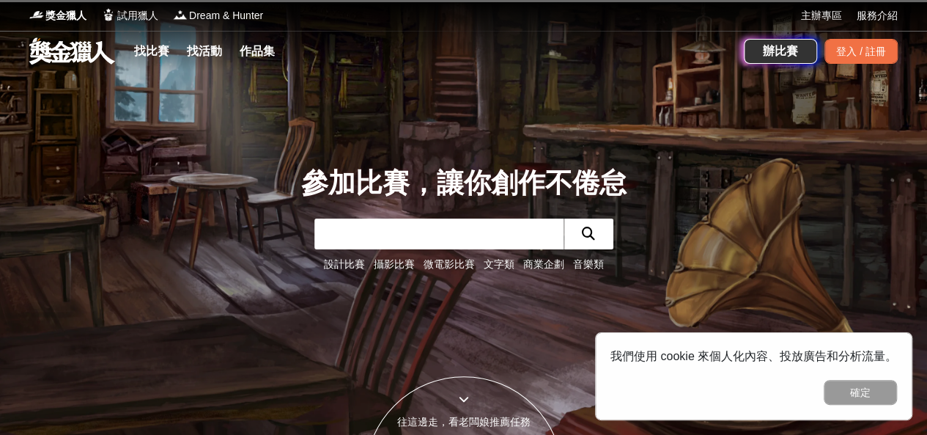
click at [153, 49] on link "找比賽" at bounding box center [151, 51] width 47 height 21
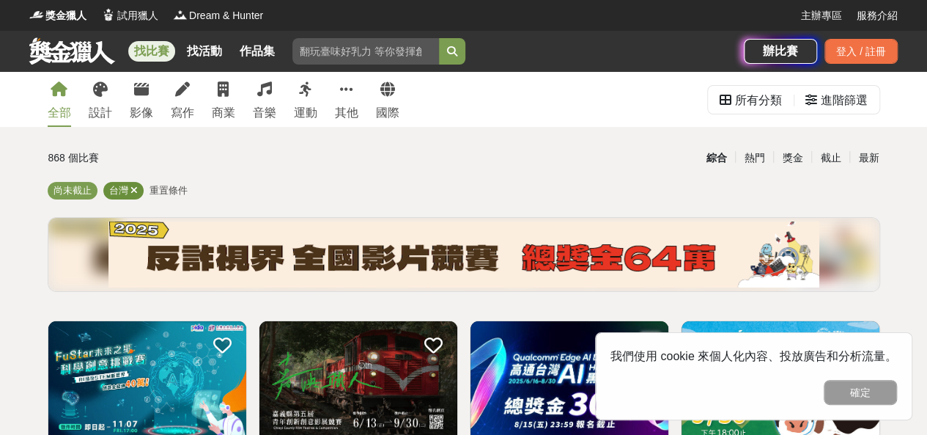
click at [133, 189] on icon at bounding box center [134, 190] width 7 height 10
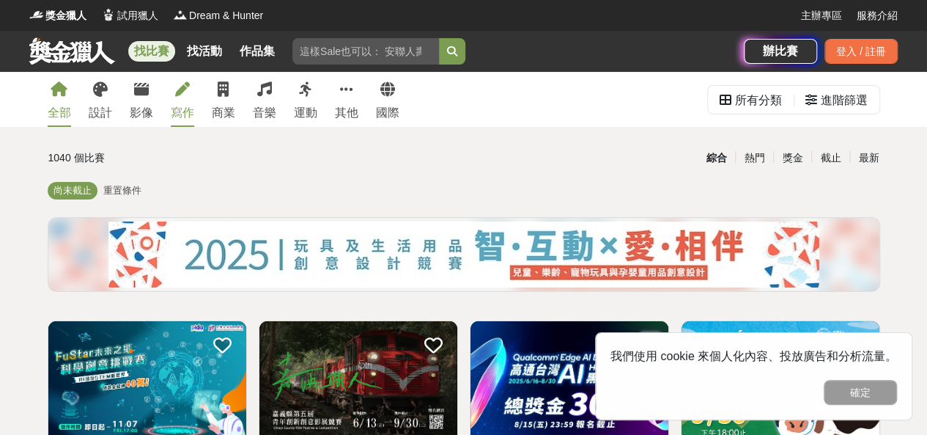
click at [180, 112] on div "寫作" at bounding box center [182, 113] width 23 height 18
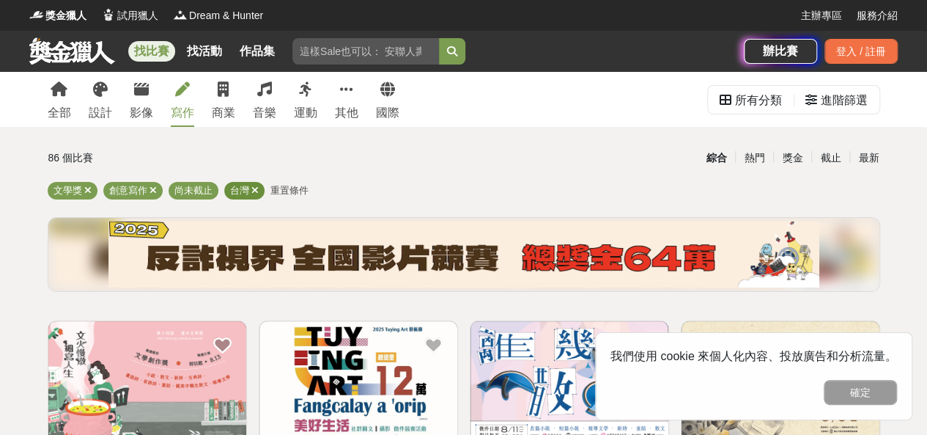
click at [257, 187] on icon at bounding box center [254, 190] width 7 height 10
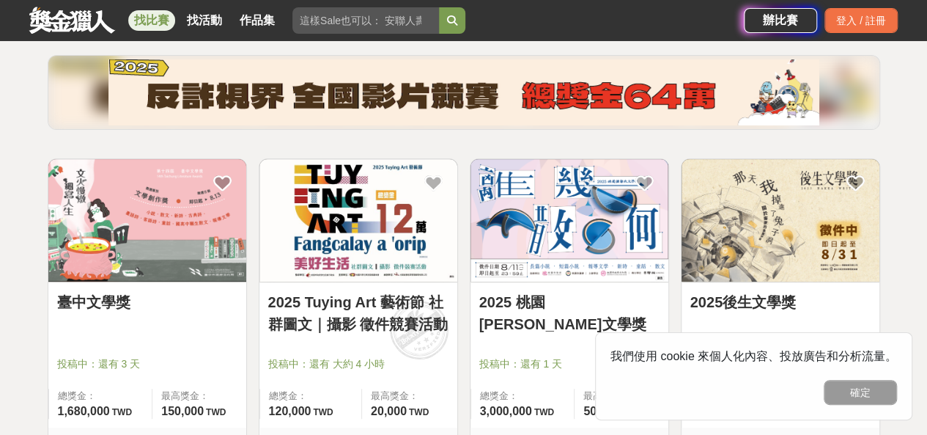
scroll to position [220, 0]
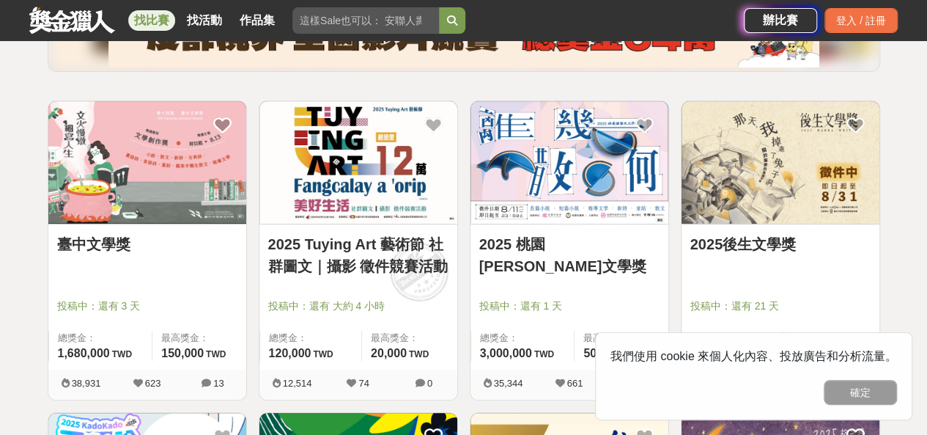
click at [164, 224] on div "臺中文學獎 投稿中：還有 3 天 總獎金： 1,680,000 168 萬 TWD 最高獎金： 150,000 TWD" at bounding box center [147, 296] width 198 height 145
click at [110, 246] on link "臺中文學獎" at bounding box center [147, 244] width 180 height 22
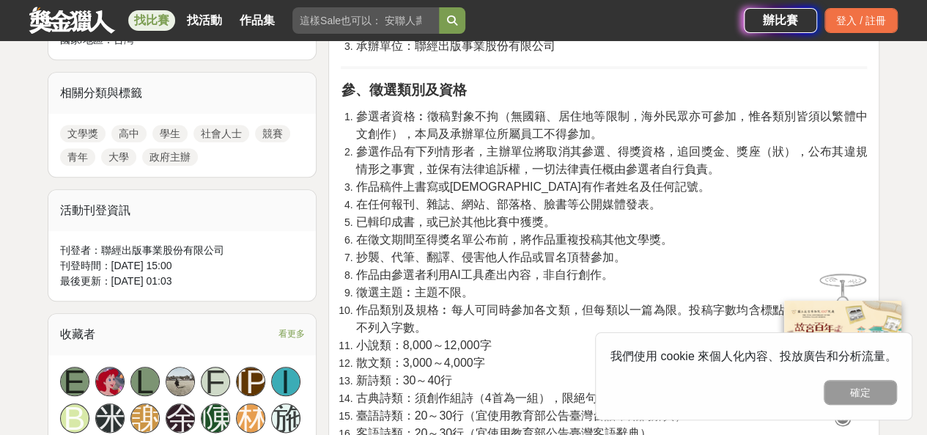
scroll to position [660, 0]
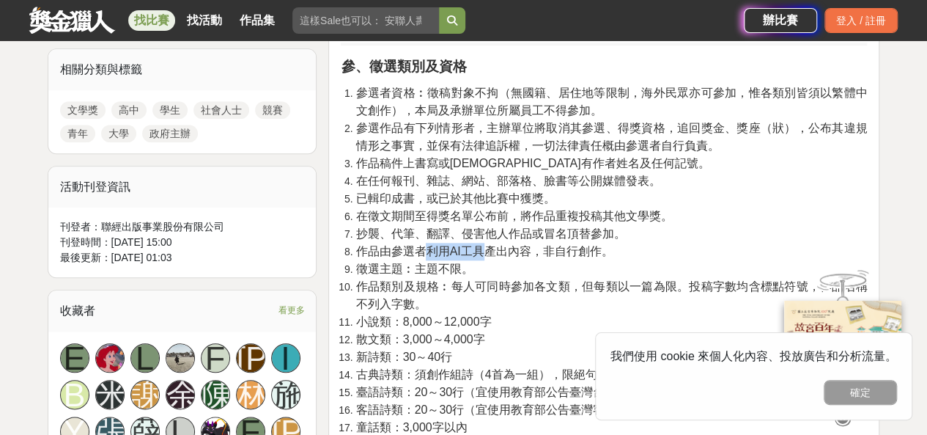
drag, startPoint x: 444, startPoint y: 244, endPoint x: 488, endPoint y: 244, distance: 44.7
click at [488, 245] on span "作品由參選者利用AI工具產出內容，非自行創作。" at bounding box center [484, 251] width 257 height 12
click at [465, 260] on li "徵選主題︰主題不限。" at bounding box center [612, 269] width 512 height 18
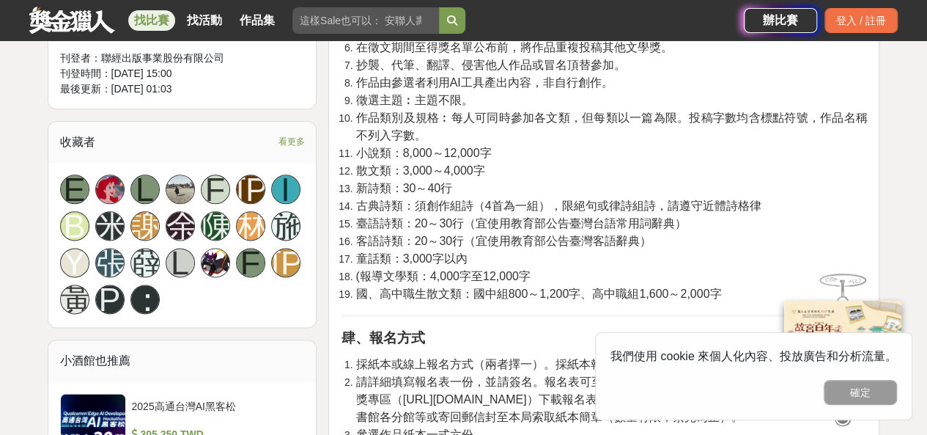
scroll to position [807, 0]
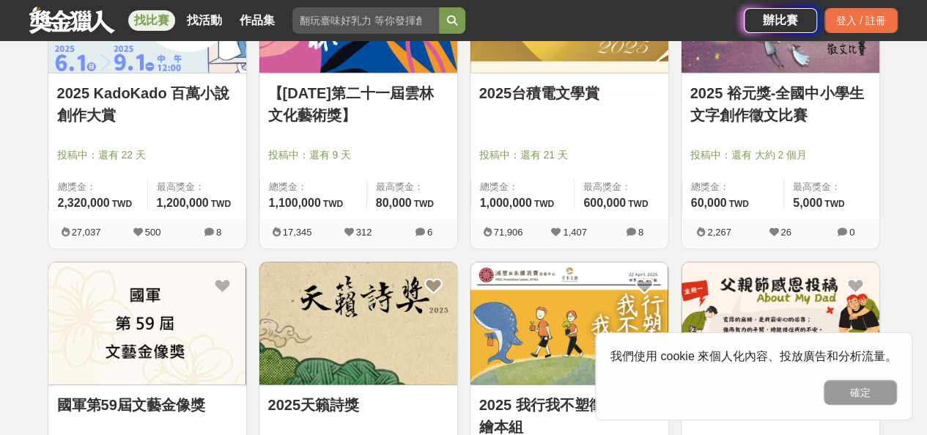
scroll to position [660, 0]
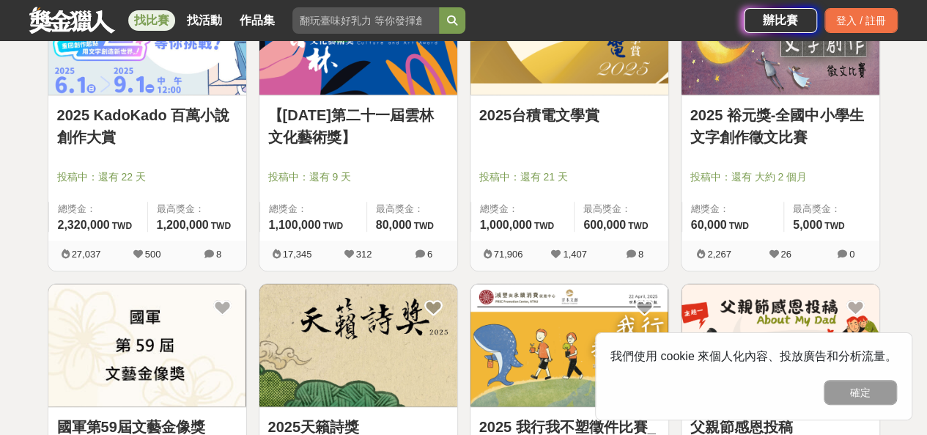
click at [795, 118] on link "2025 裕元獎-全國中小學生文字創作徵文比賽" at bounding box center [781, 126] width 180 height 44
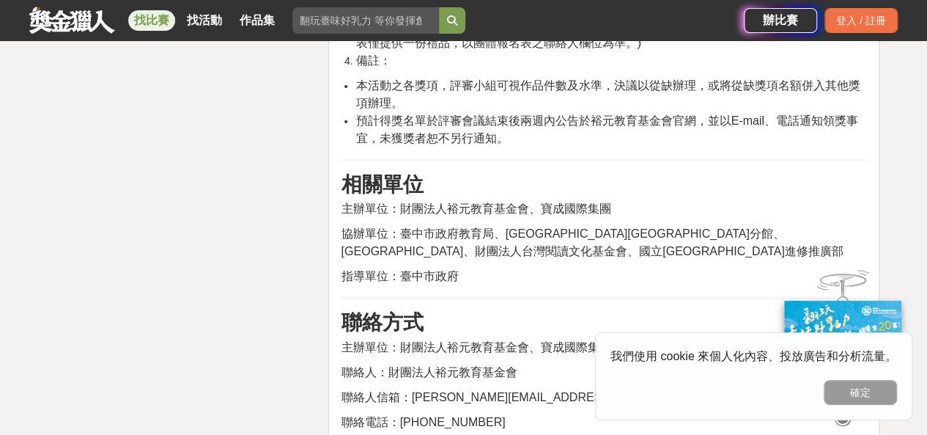
scroll to position [2200, 0]
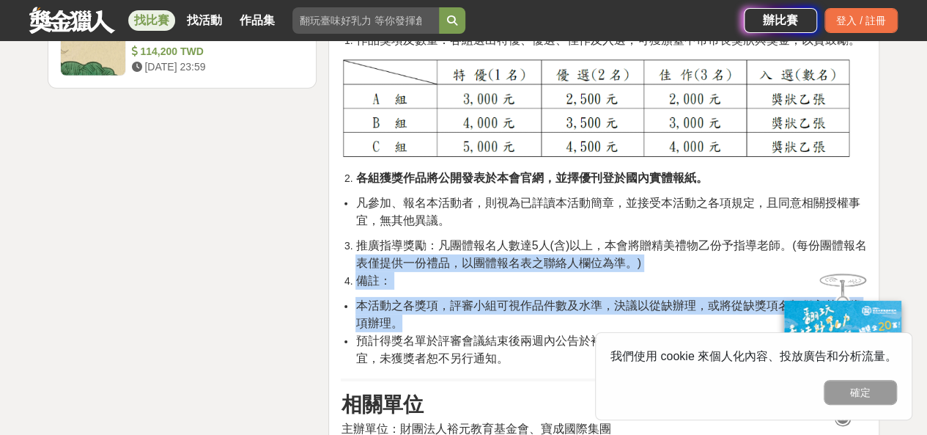
drag, startPoint x: 927, startPoint y: 310, endPoint x: 938, endPoint y: 221, distance: 89.4
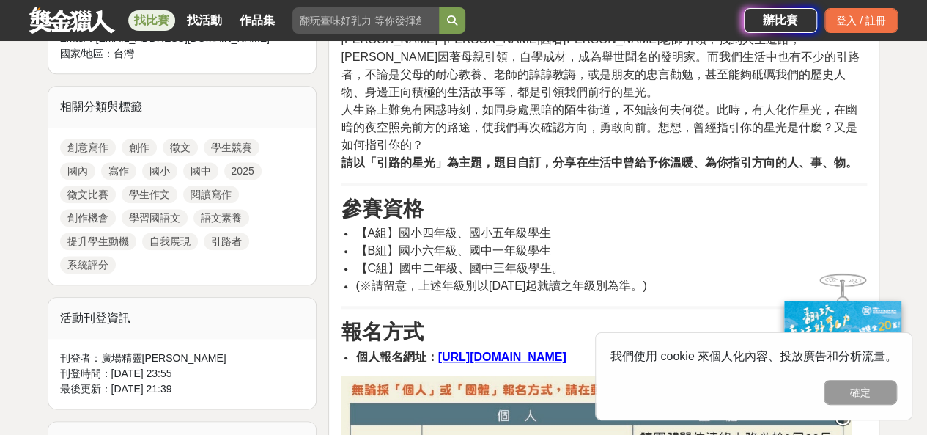
scroll to position [636, 0]
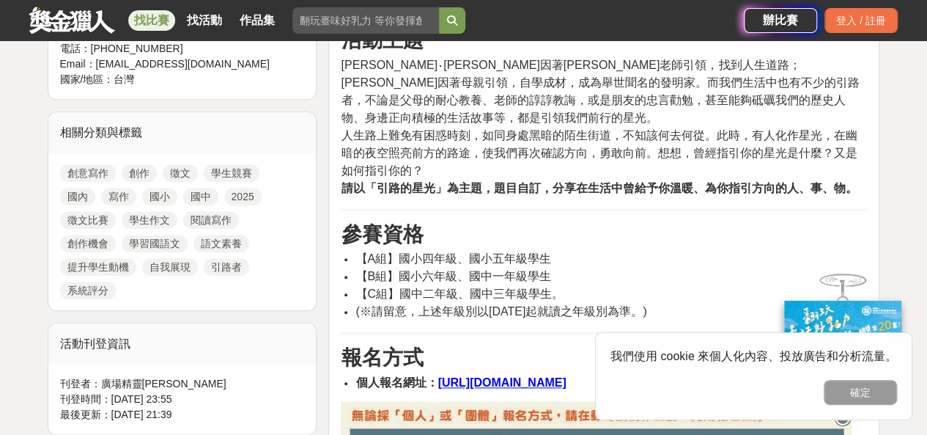
click at [480, 376] on u "https://forms.gle/YwCpaDZtgygkxVFk7" at bounding box center [502, 382] width 128 height 12
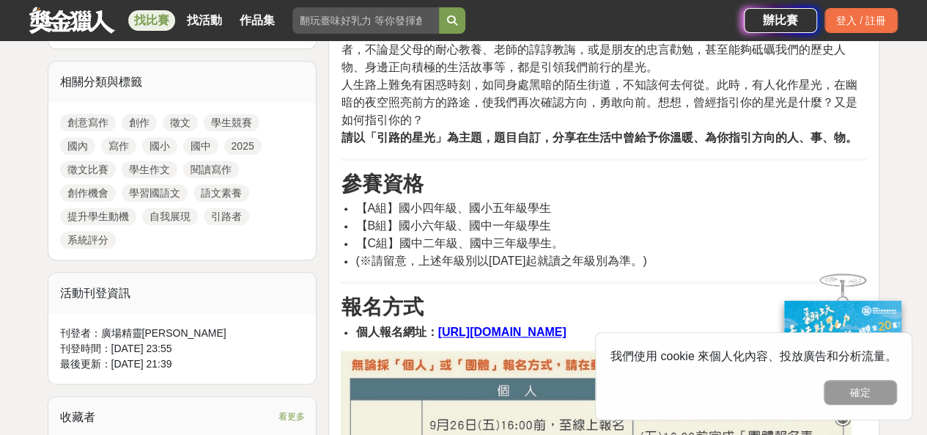
scroll to position [710, 0]
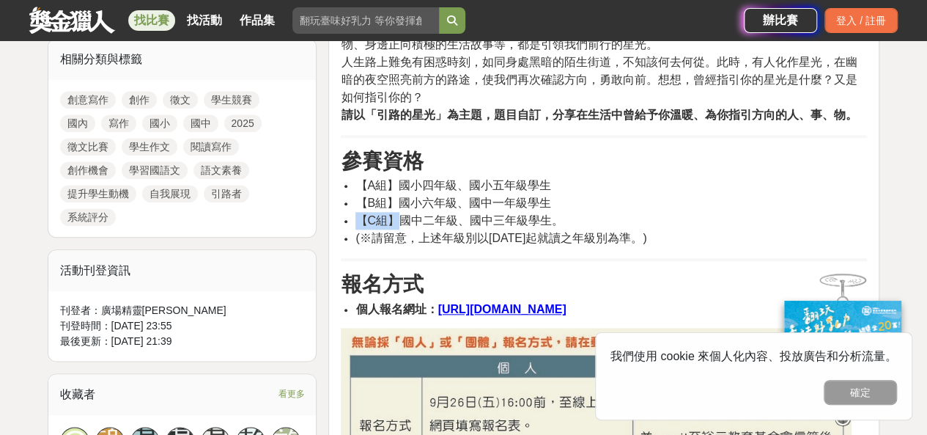
drag, startPoint x: 393, startPoint y: 202, endPoint x: 583, endPoint y: 179, distance: 191.3
click at [583, 183] on ul "【A組】國小四年級、國小五年級學生 【B組】國小六年級、國中一年級學生 【C組】國中二年級、國中三年級學生。 (※請留意，上述年級別以2025年9月1日起就讀…" at bounding box center [604, 212] width 526 height 70
click at [583, 194] on li "【B組】國小六年級、國中一年級學生" at bounding box center [612, 203] width 512 height 18
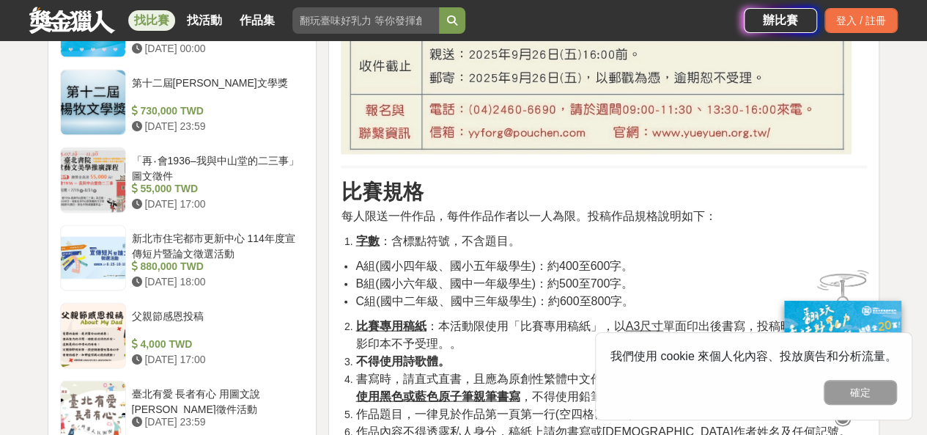
scroll to position [1590, 0]
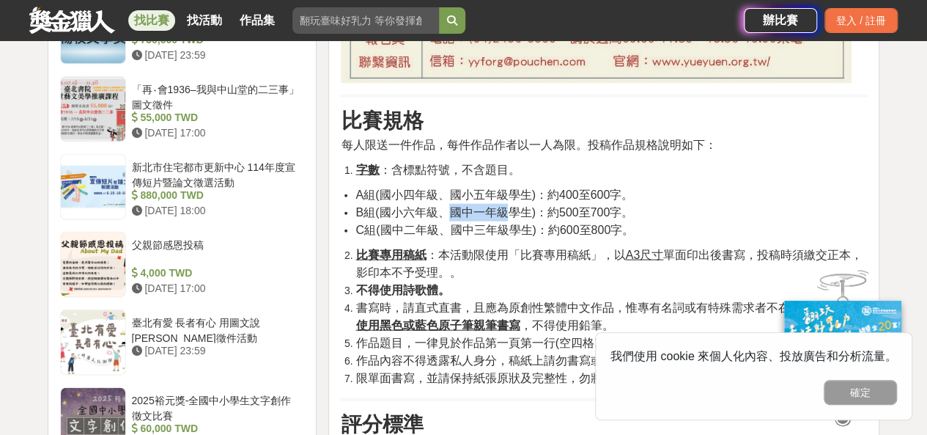
drag, startPoint x: 452, startPoint y: 191, endPoint x: 506, endPoint y: 193, distance: 54.3
click at [506, 206] on span "B組(國小六年級、國中一年級學生)：約500至700字。" at bounding box center [495, 212] width 278 height 12
copy span "國中一年級"
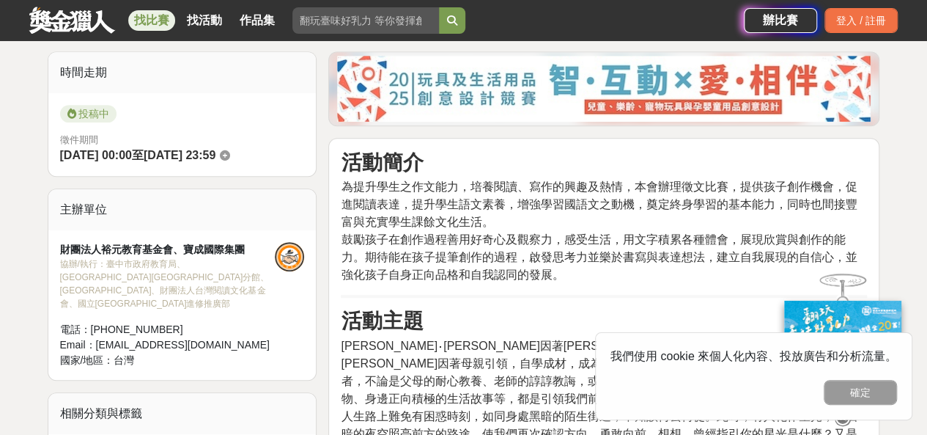
scroll to position [270, 0]
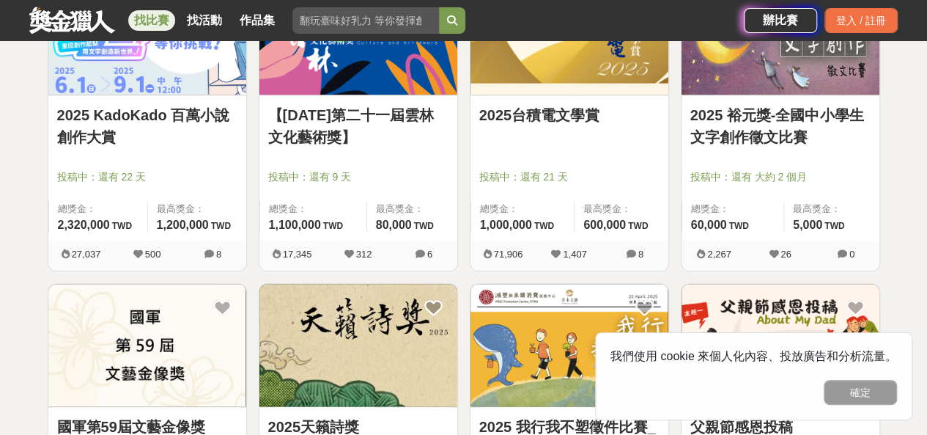
scroll to position [733, 0]
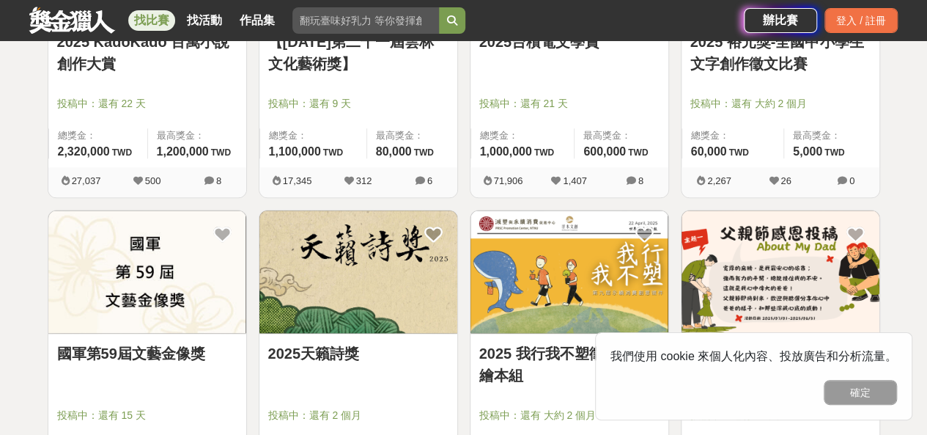
click at [345, 307] on img at bounding box center [359, 271] width 198 height 122
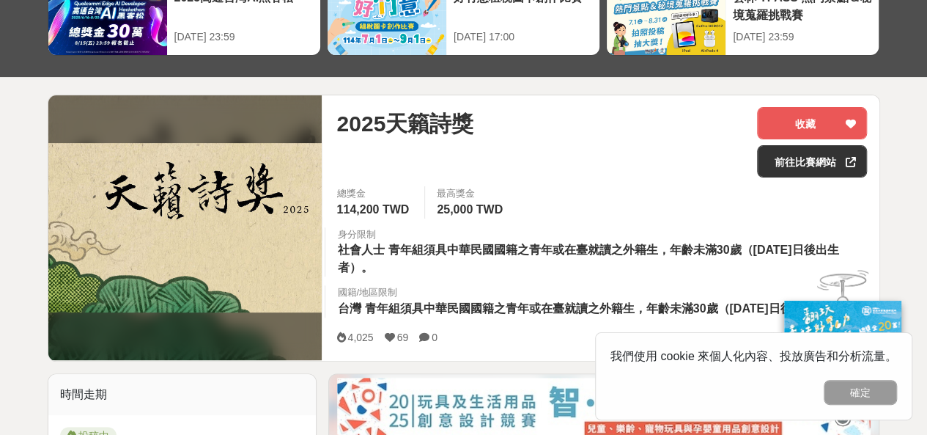
scroll to position [293, 0]
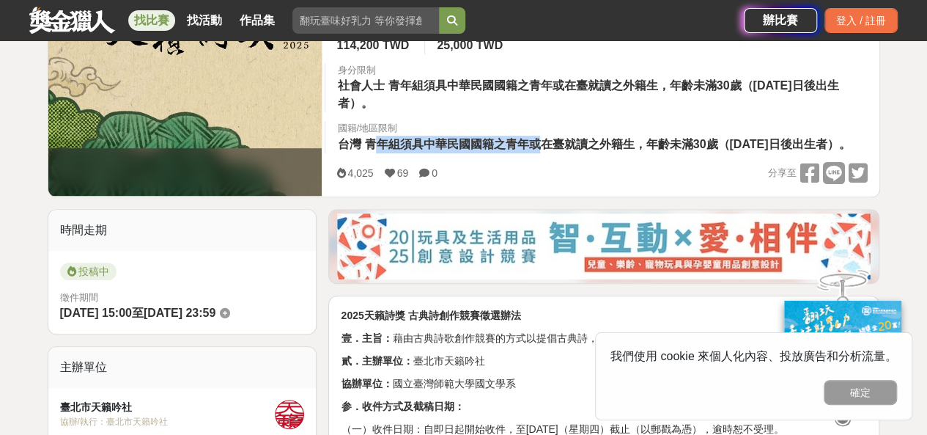
drag, startPoint x: 371, startPoint y: 142, endPoint x: 537, endPoint y: 139, distance: 166.5
click at [537, 139] on span "青年組須具中華民國國籍之青年或在臺就讀之外籍生，年齡未滿30歲（民國84年1月1日後出生者）。" at bounding box center [607, 144] width 486 height 12
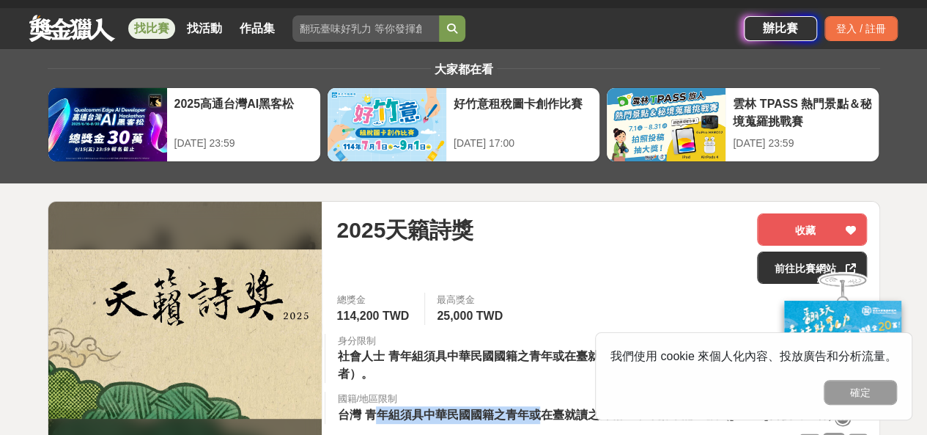
scroll to position [0, 0]
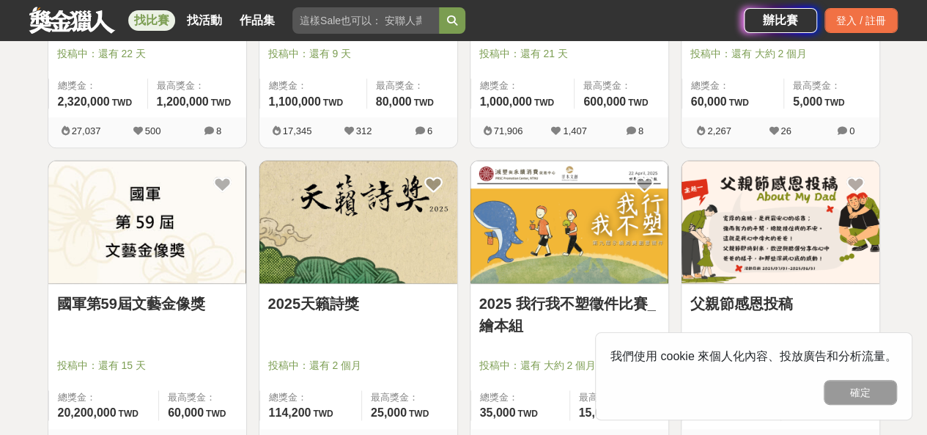
scroll to position [807, 0]
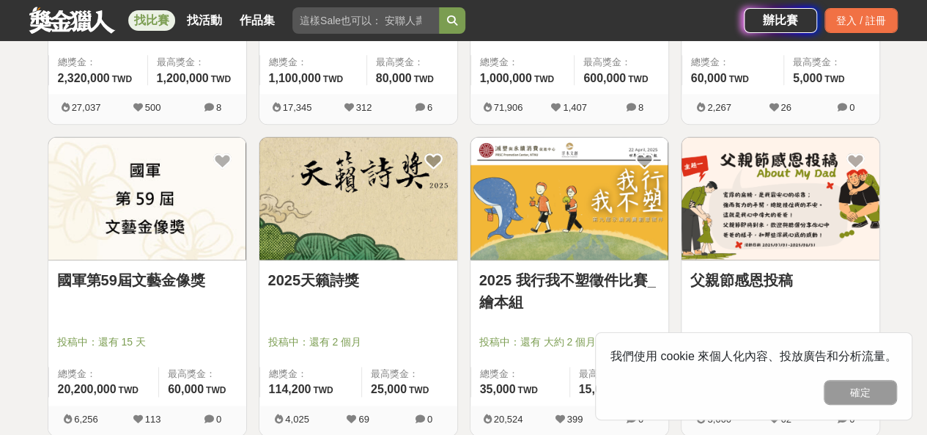
click at [785, 243] on img at bounding box center [781, 198] width 198 height 122
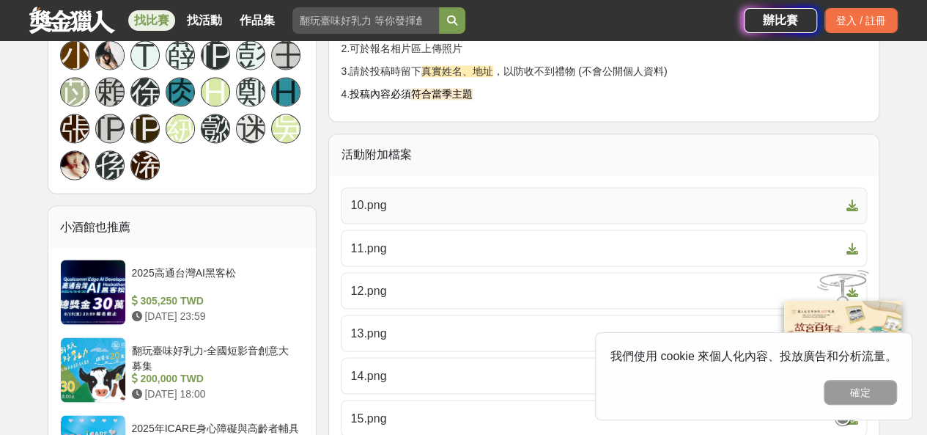
scroll to position [1246, 0]
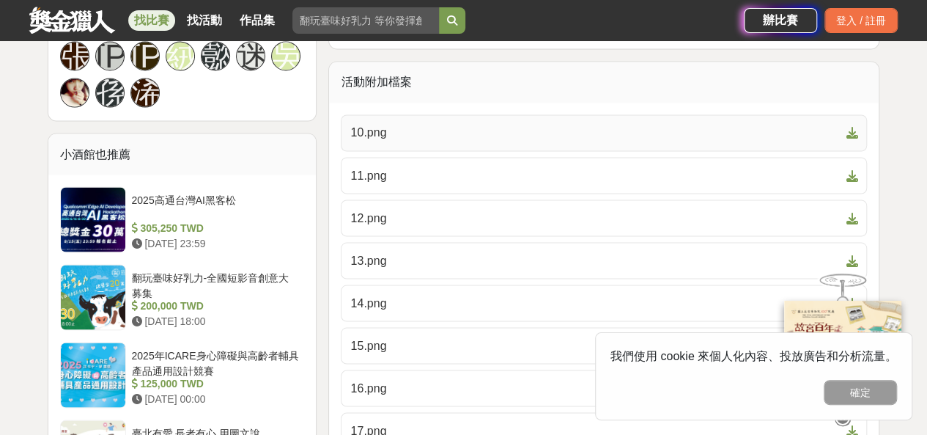
click at [416, 131] on span "10.png" at bounding box center [595, 133] width 490 height 18
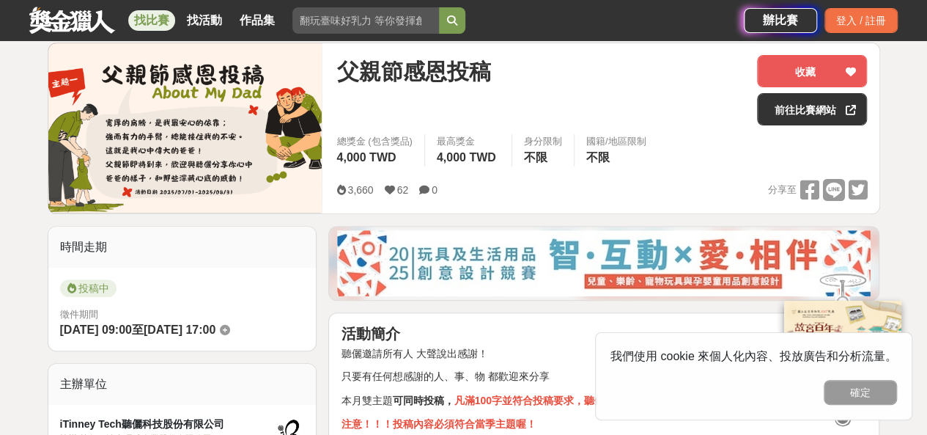
scroll to position [147, 0]
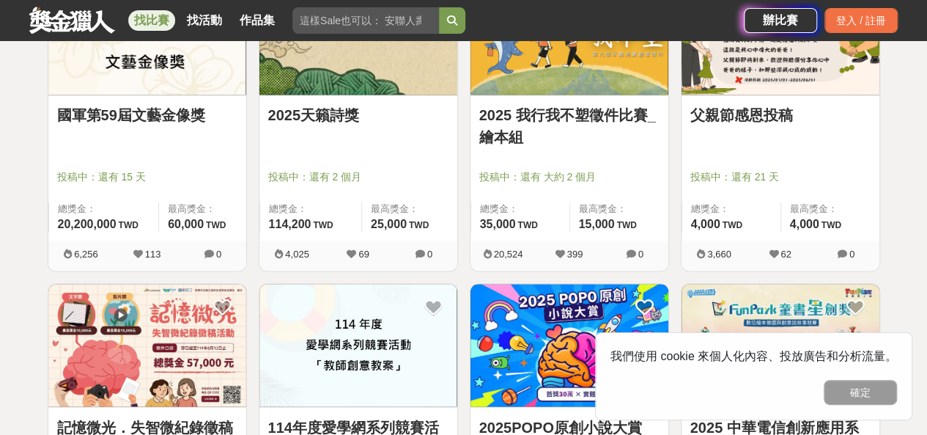
scroll to position [1026, 0]
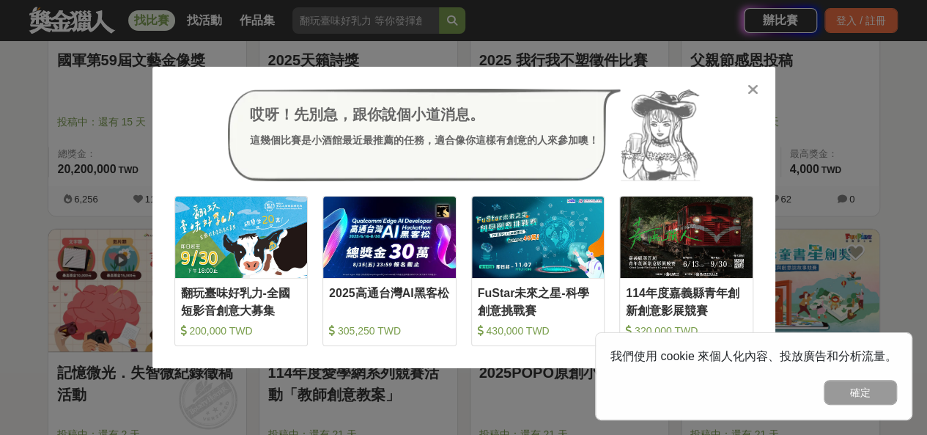
click at [760, 90] on div at bounding box center [753, 88] width 15 height 15
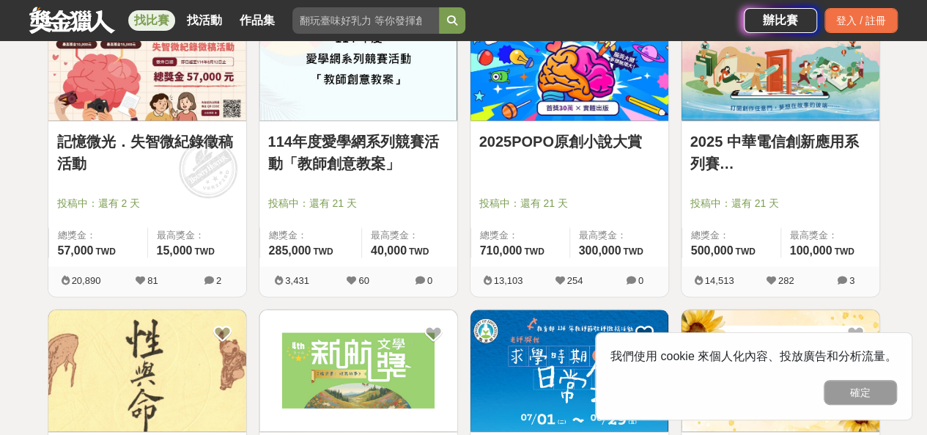
scroll to position [1173, 0]
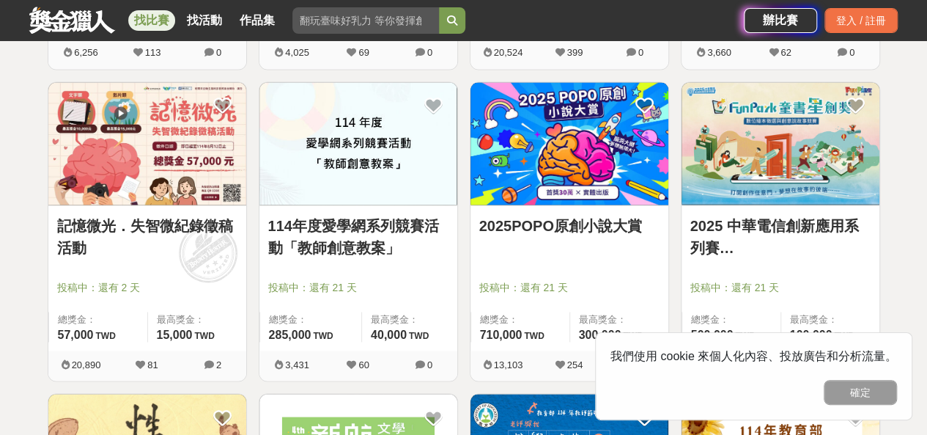
click at [540, 218] on link "2025POPO原創小說大賞" at bounding box center [570, 225] width 180 height 22
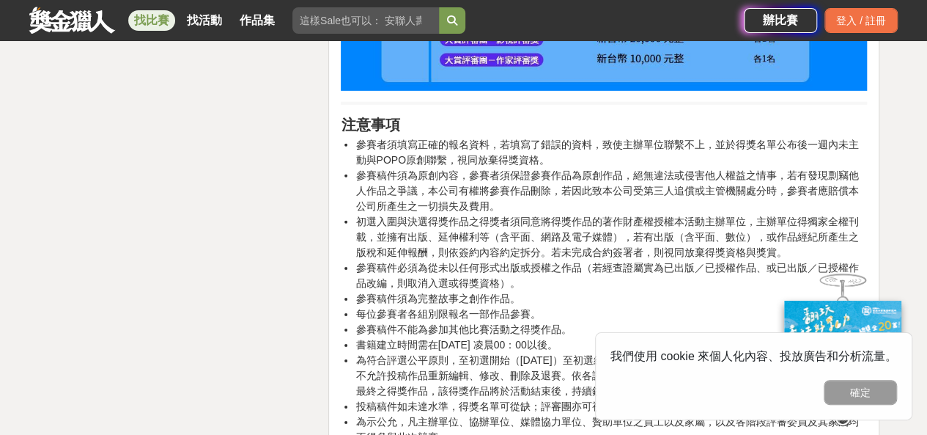
scroll to position [2346, 0]
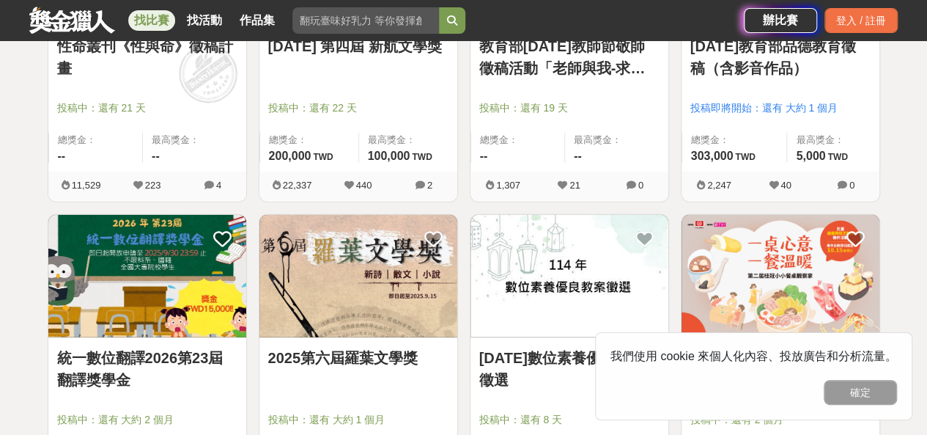
scroll to position [1686, 0]
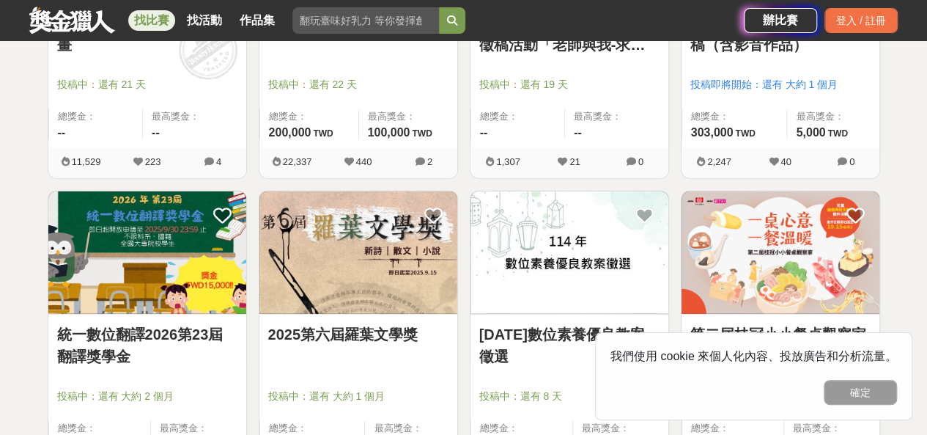
click at [320, 247] on img at bounding box center [359, 252] width 198 height 122
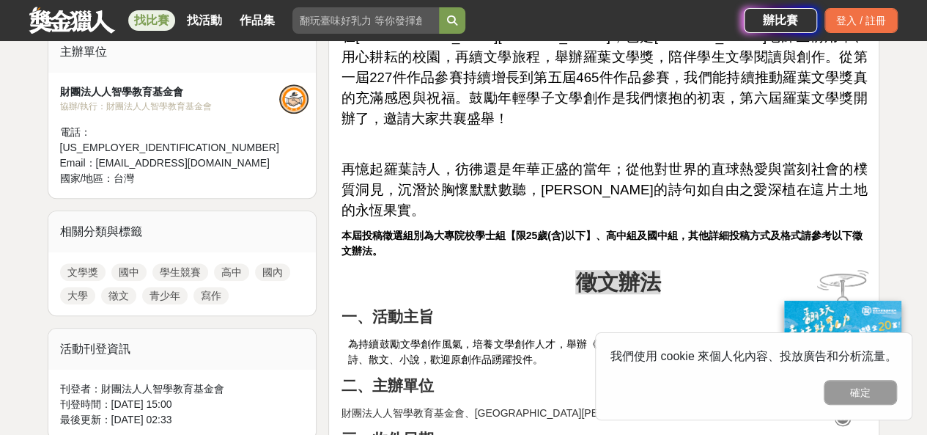
scroll to position [220, 0]
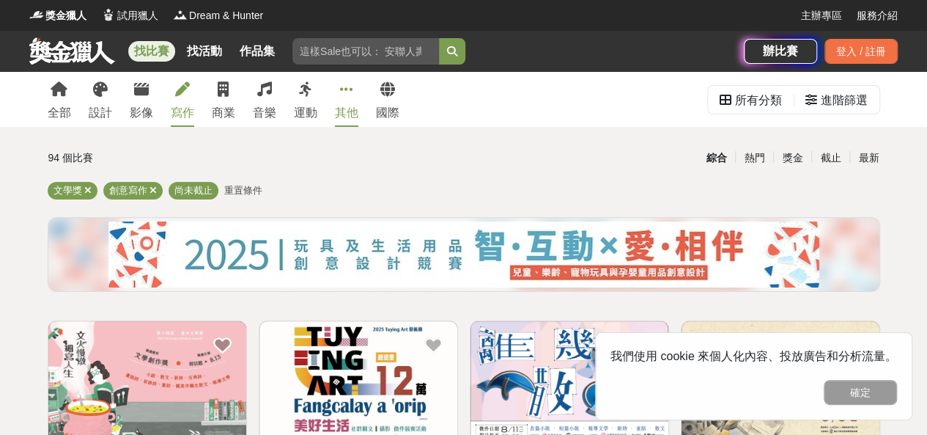
click at [355, 117] on div "其他" at bounding box center [346, 113] width 23 height 18
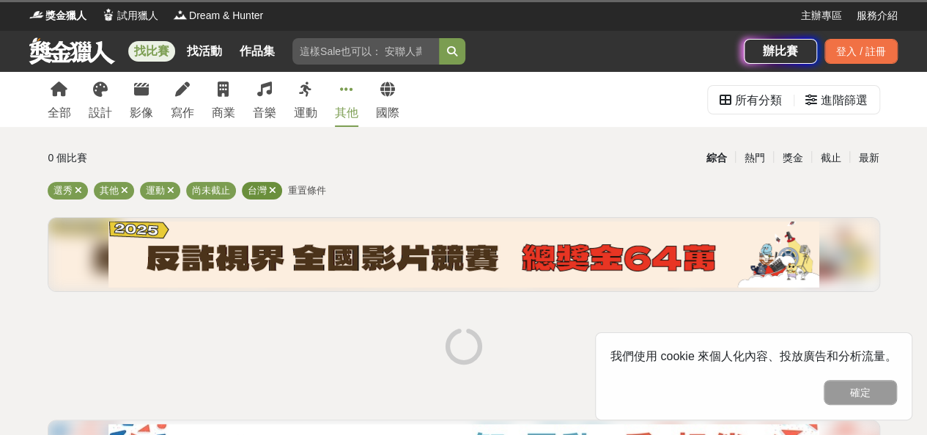
click at [274, 187] on icon at bounding box center [272, 190] width 7 height 10
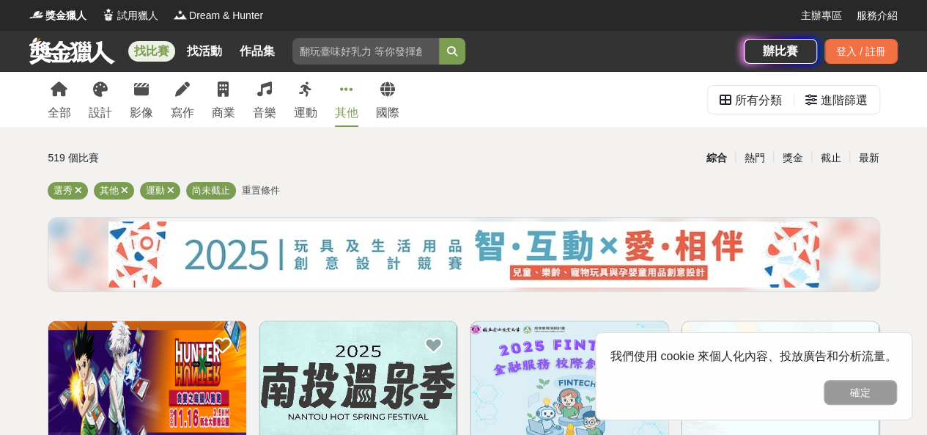
click at [210, 114] on div "全部 設計 影像 寫作 商業 音樂 運動 其他 國際" at bounding box center [224, 99] width 370 height 55
click at [232, 114] on div "商業" at bounding box center [223, 113] width 23 height 18
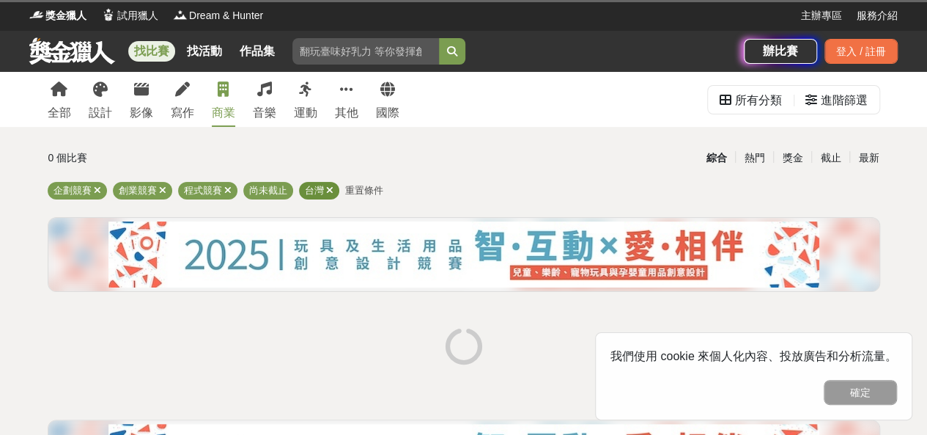
click at [331, 192] on icon at bounding box center [329, 190] width 7 height 10
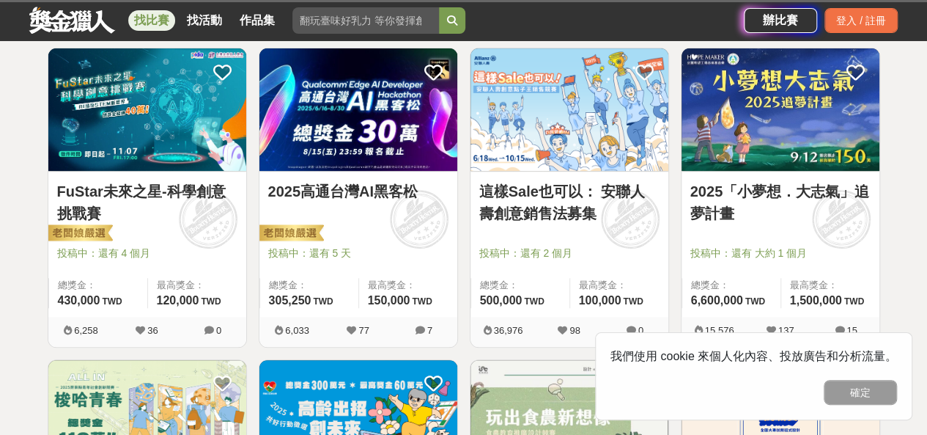
scroll to position [293, 0]
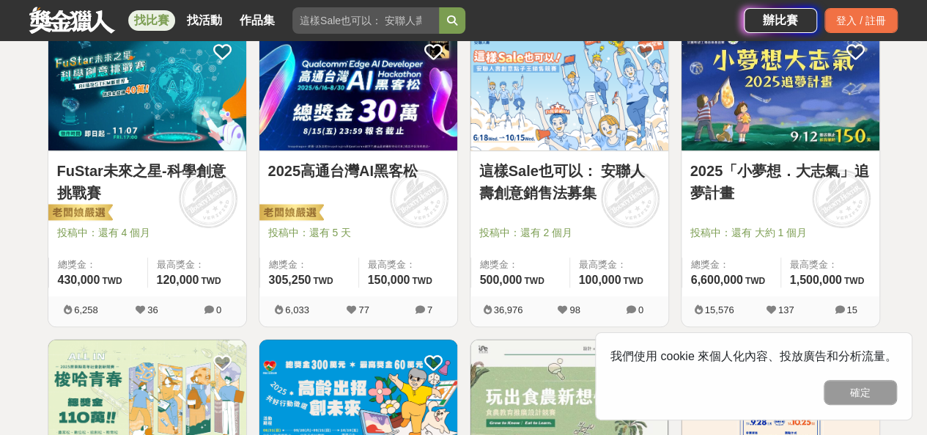
click at [82, 221] on div "FuStar未來之星-科學創意挑戰賽 投稿中：還有 4 個月 總獎金： 430,000 430,000 TWD 最高獎金： 120,000 TWD" at bounding box center [147, 223] width 198 height 145
click at [133, 145] on img at bounding box center [147, 89] width 198 height 122
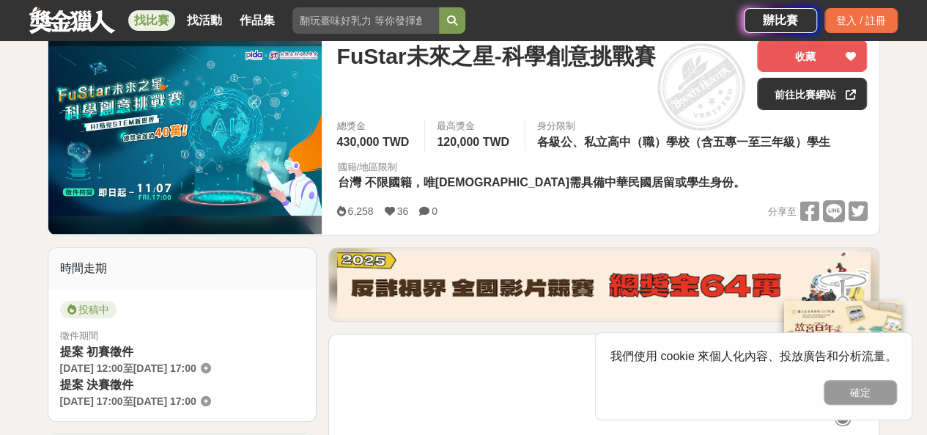
scroll to position [220, 0]
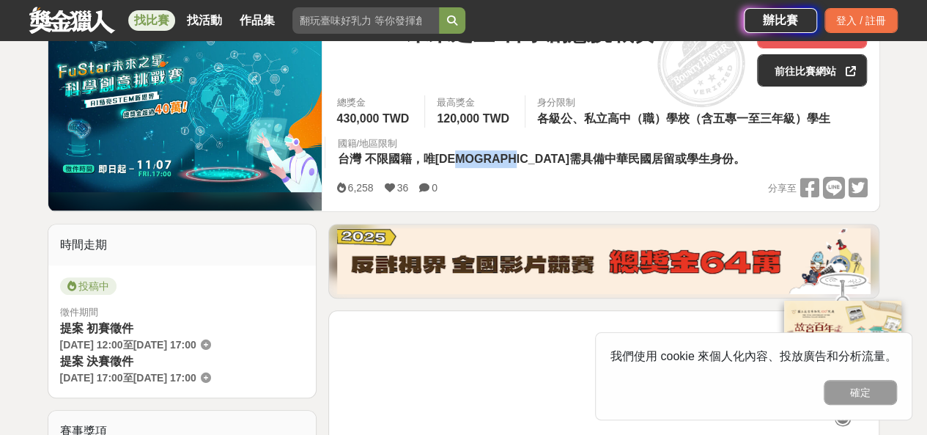
drag, startPoint x: 491, startPoint y: 161, endPoint x: 548, endPoint y: 156, distance: 58.1
click at [548, 156] on span "不限國籍，唯外籍人士需具備中華民國居留或學生身份。" at bounding box center [554, 159] width 381 height 12
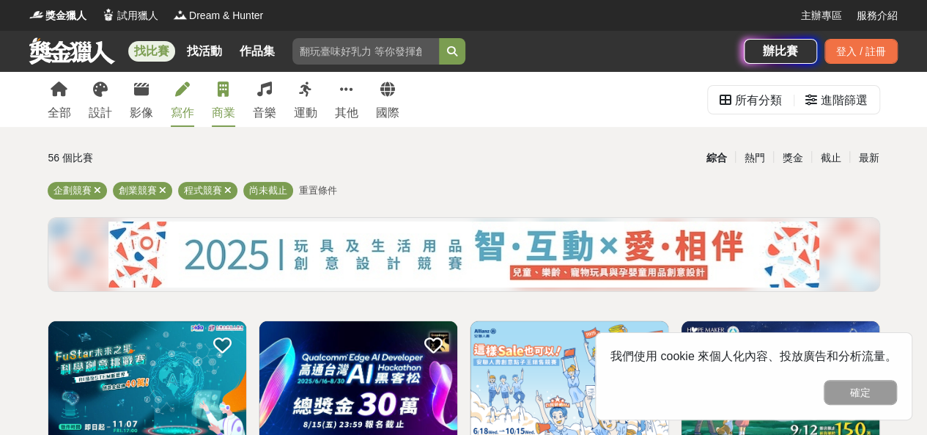
click at [180, 82] on icon at bounding box center [182, 89] width 15 height 15
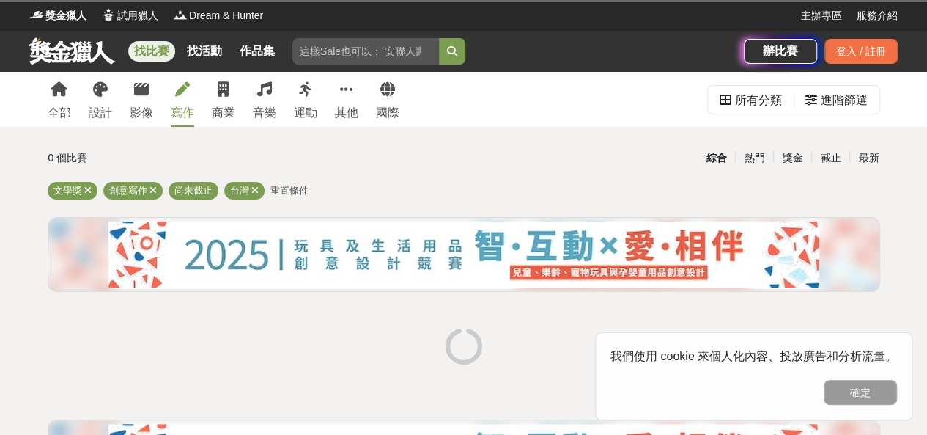
click at [131, 127] on div "全部 設計 影像 寫作 商業 音樂 運動 其他 國際 所有分類 進階篩選 0 個比賽 綜合 熱門 獎金 截止 最新 文學獎 創意寫作 尚未截止 台灣 重置條件" at bounding box center [463, 316] width 927 height 488
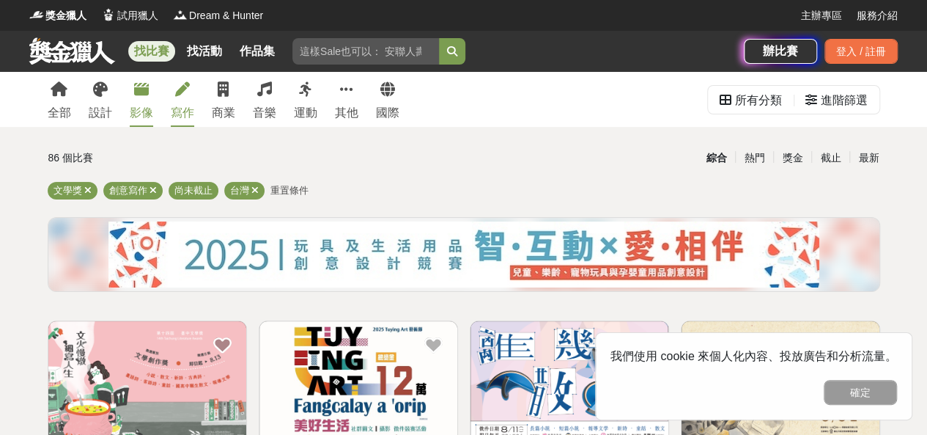
click at [131, 124] on link "影像" at bounding box center [141, 99] width 23 height 55
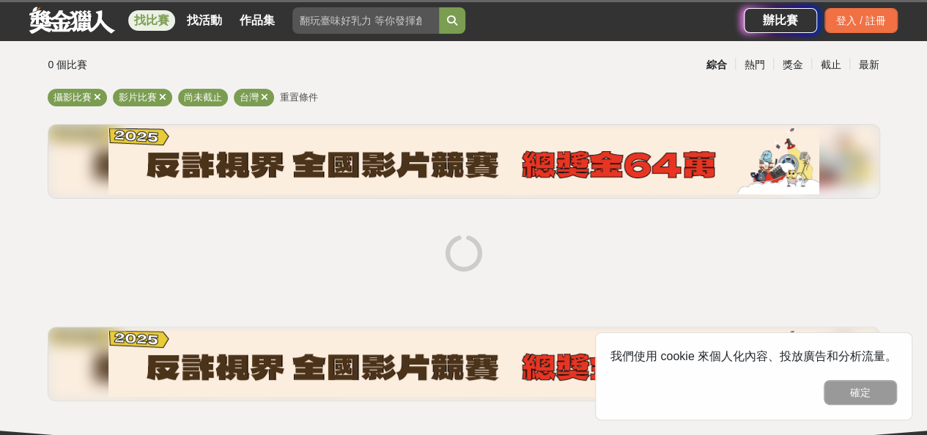
scroll to position [147, 0]
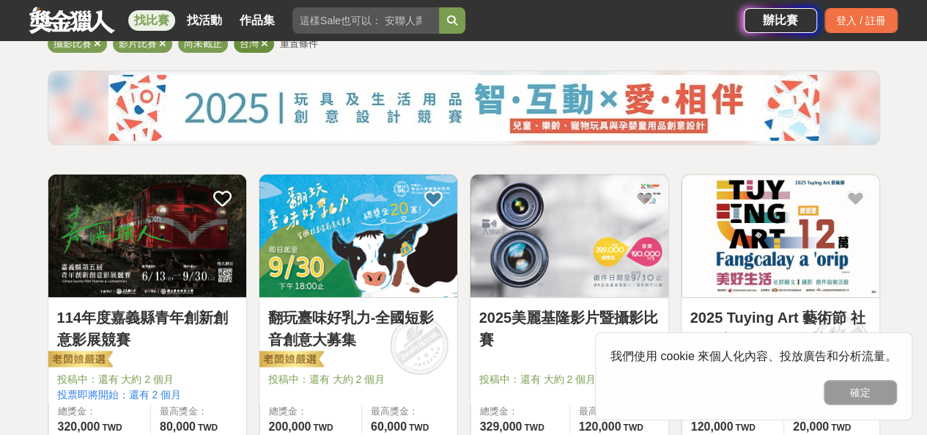
click at [264, 45] on icon at bounding box center [264, 44] width 7 height 10
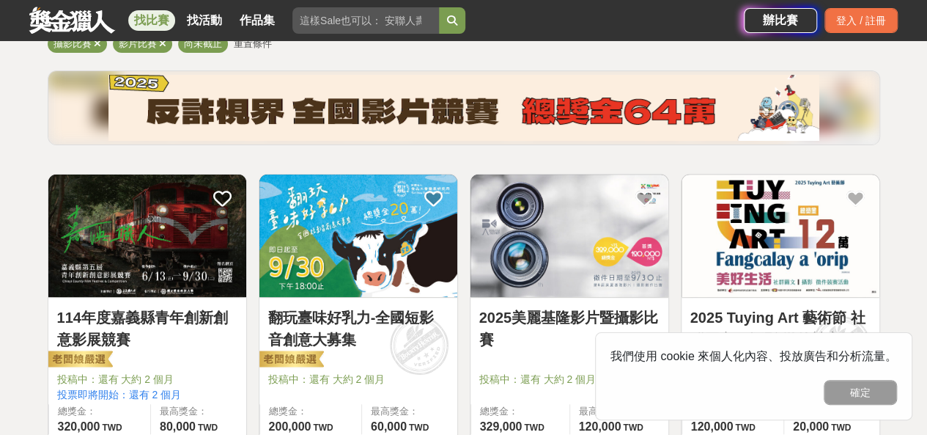
click at [179, 244] on img at bounding box center [147, 236] width 198 height 122
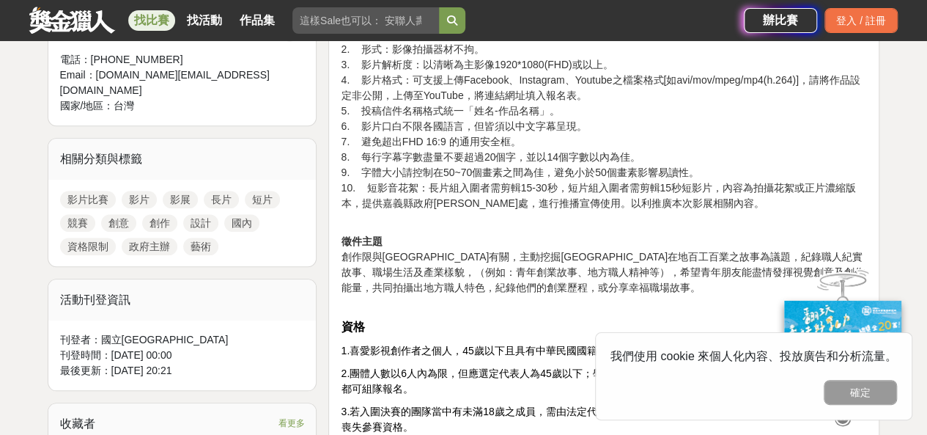
scroll to position [660, 0]
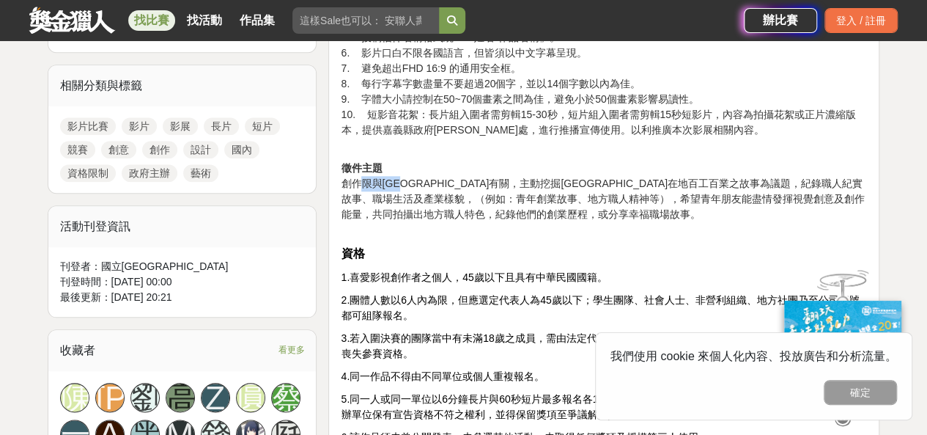
drag, startPoint x: 373, startPoint y: 182, endPoint x: 408, endPoint y: 182, distance: 35.2
click at [408, 182] on p "徵件主題 創作限與嘉義縣有關，主動挖掘嘉義縣在地百工百業之故事為議題，紀錄職人紀實故事、職場生活及產業樣貌，（例如：青年創業故事、地方職人精神等），希望青年朋…" at bounding box center [604, 199] width 526 height 77
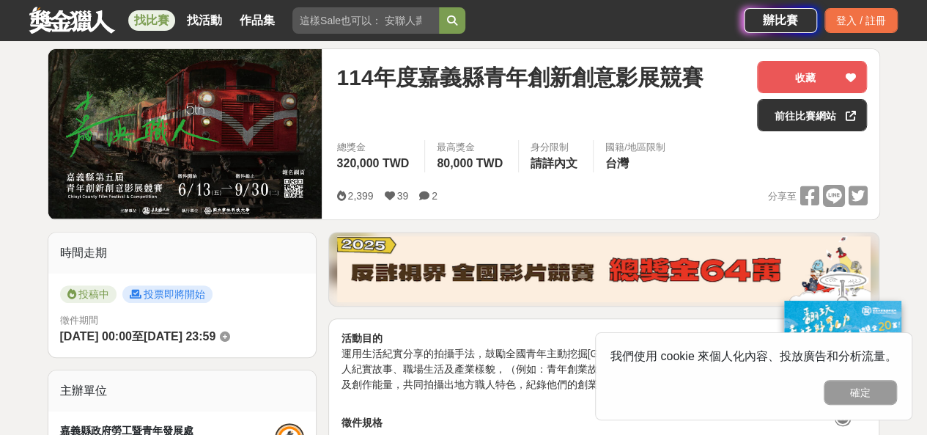
scroll to position [73, 0]
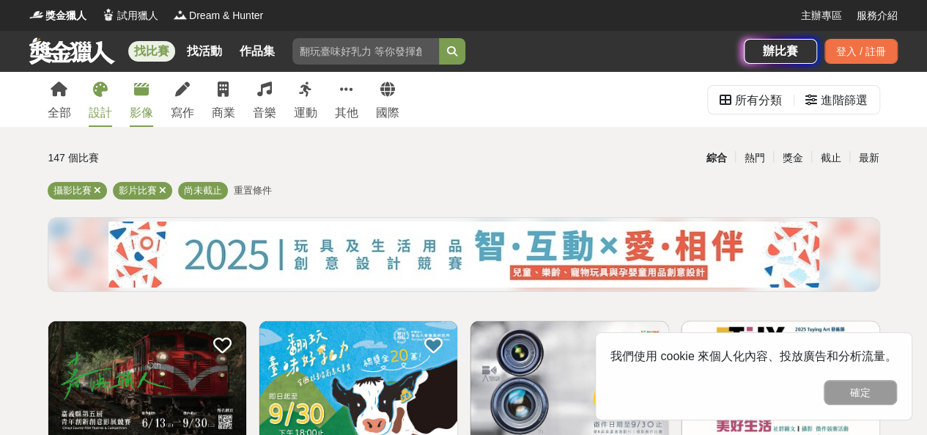
click at [98, 87] on icon at bounding box center [100, 89] width 15 height 15
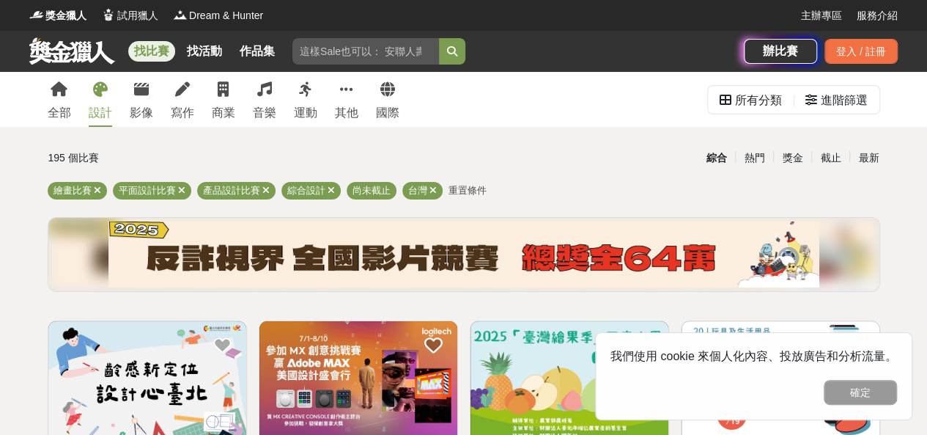
click at [92, 45] on link at bounding box center [72, 51] width 89 height 28
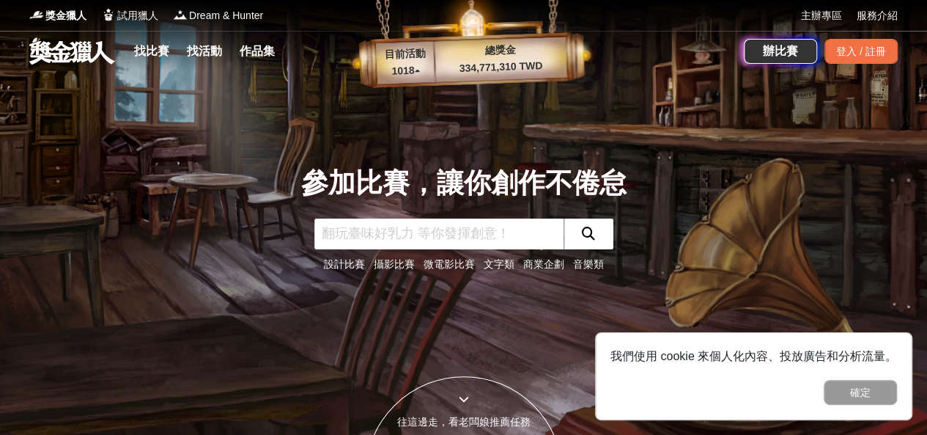
click at [633, 75] on div "參加比賽，讓你創作不倦怠 設計比賽 攝影比賽 微電影比賽 文字類 商業企劃 音樂類" at bounding box center [464, 217] width 836 height 435
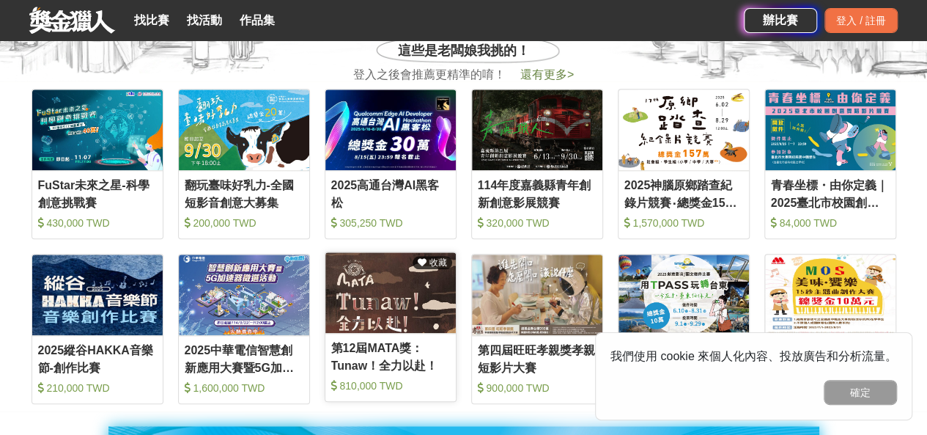
scroll to position [587, 0]
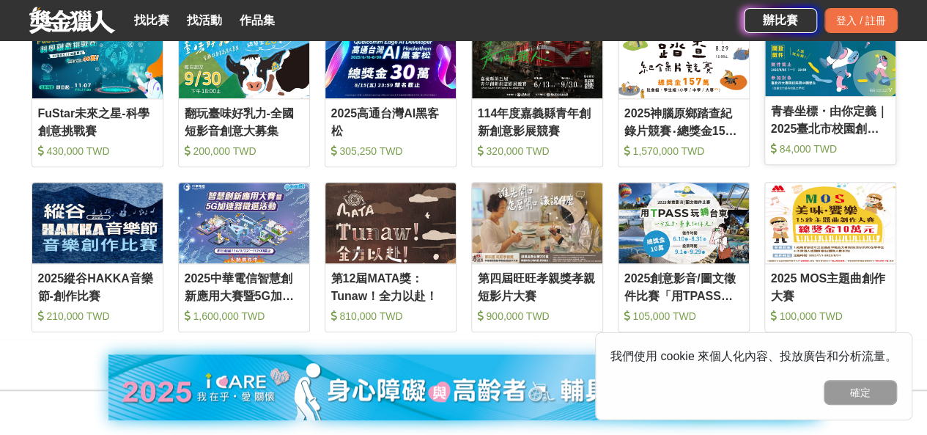
click at [830, 106] on div "青春坐標・由你定義｜2025臺北市校園創意舞蹈影片競賽" at bounding box center [830, 119] width 119 height 33
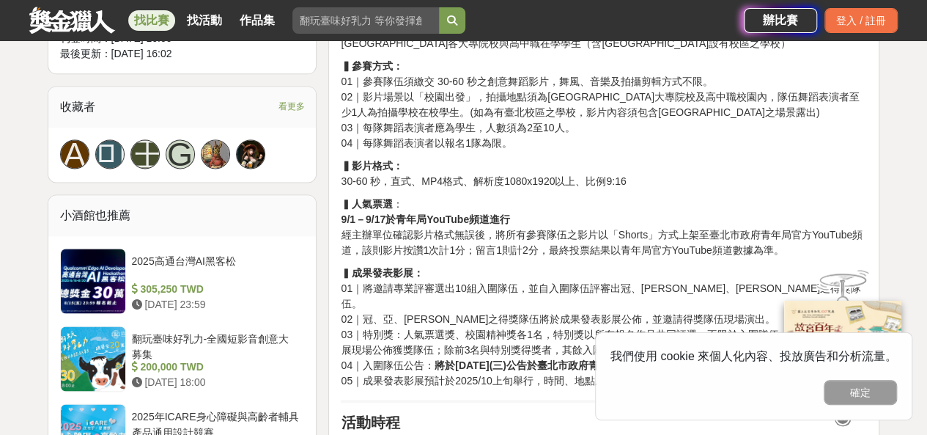
scroll to position [880, 0]
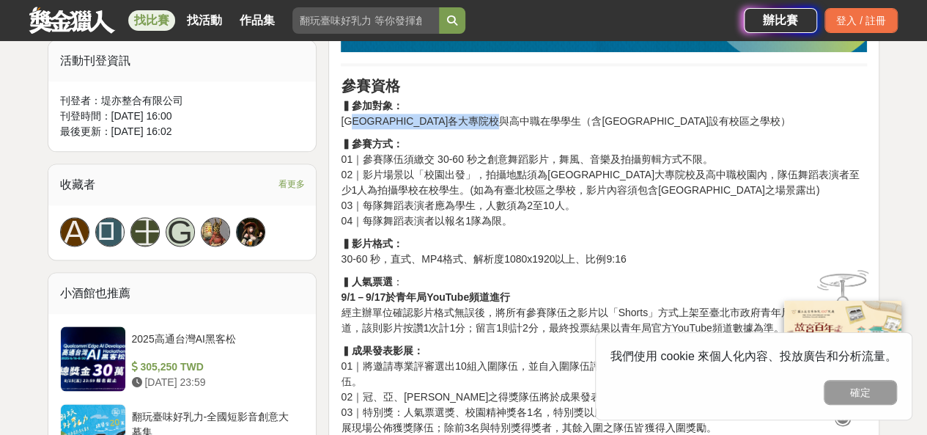
drag, startPoint x: 363, startPoint y: 124, endPoint x: 563, endPoint y: 121, distance: 200.2
click at [563, 121] on p "▍參加對象： 臺北市各大專院校與高中職在學學生（含臺北市設有校區之學校）" at bounding box center [604, 113] width 526 height 31
click at [486, 274] on p "▍ 人氣票選 ： 9/1－9/17於青年局YouTube頻道進行 經主辦單位確認影片格式無誤後，將所有參賽隊伍之影片以「Shorts」方式上架至臺北市政府青年…" at bounding box center [604, 305] width 526 height 62
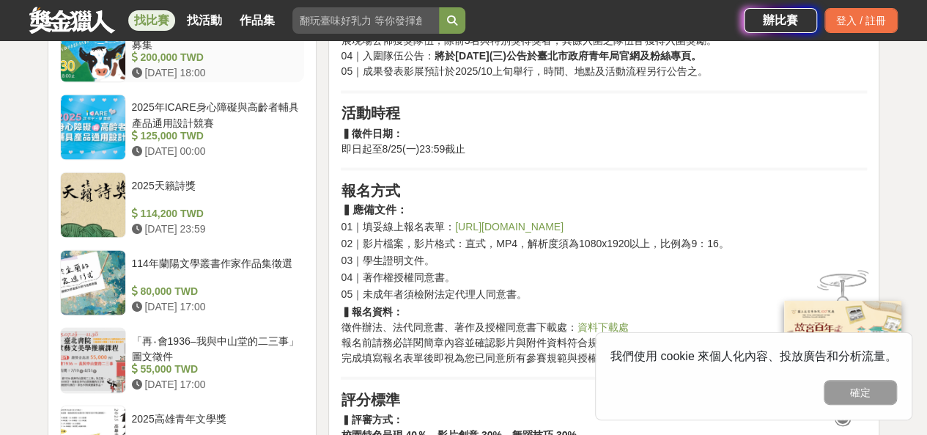
scroll to position [1320, 0]
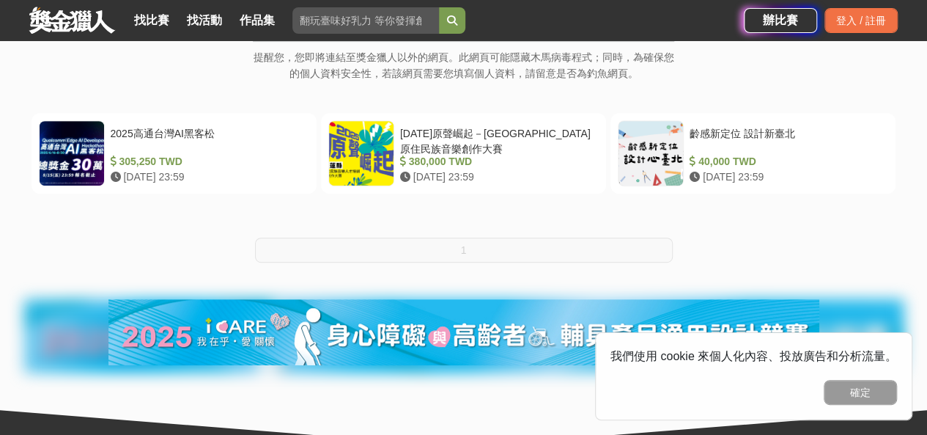
scroll to position [367, 0]
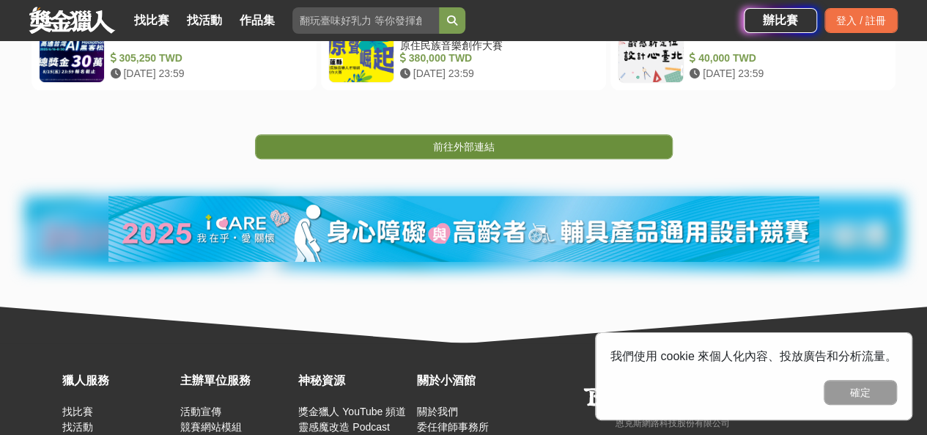
drag, startPoint x: 439, startPoint y: 128, endPoint x: 438, endPoint y: 144, distance: 16.9
click at [439, 128] on div "前往外部連結" at bounding box center [463, 124] width 927 height 69
click at [440, 147] on span "前往外部連結" at bounding box center [464, 147] width 62 height 12
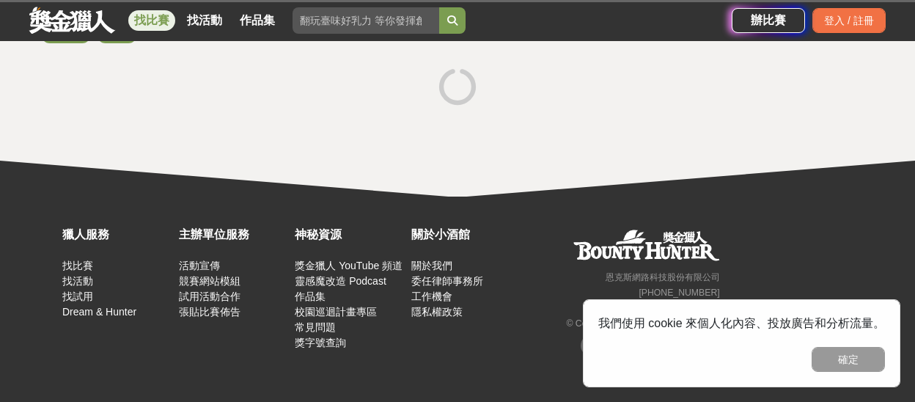
scroll to position [10, 0]
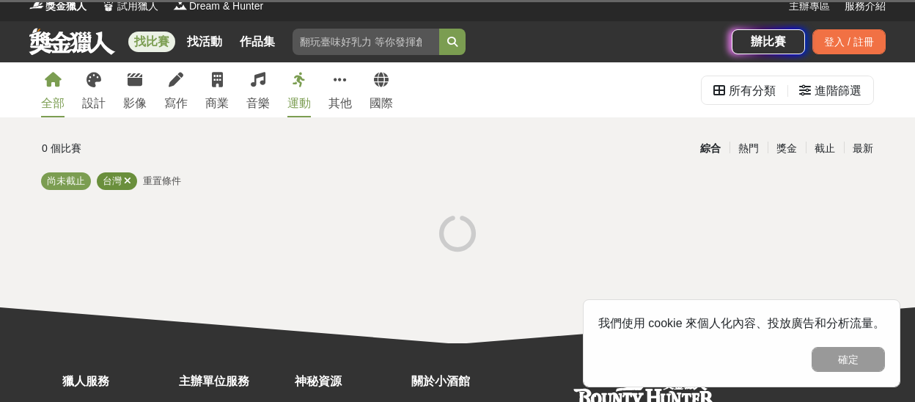
click at [130, 181] on icon at bounding box center [127, 181] width 7 height 10
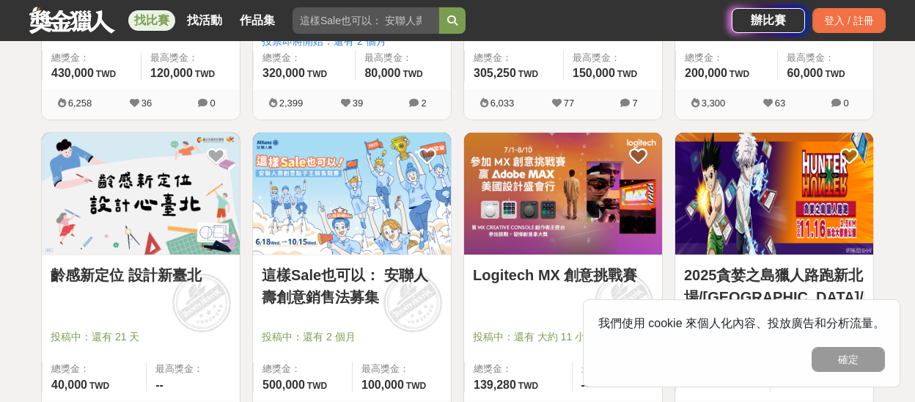
scroll to position [523, 0]
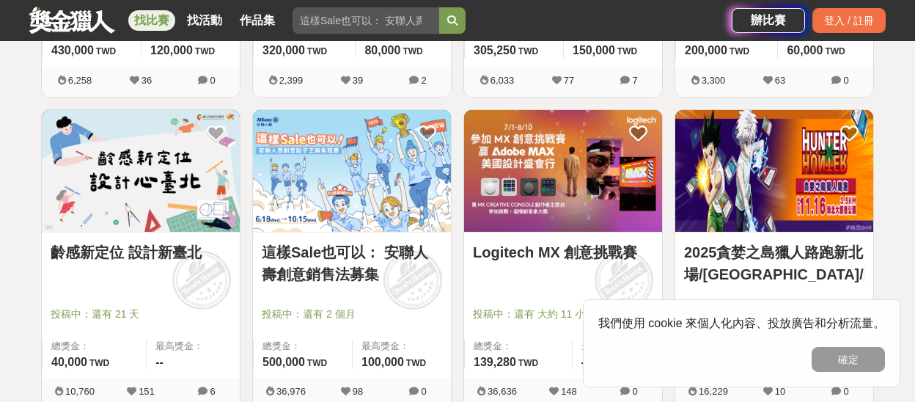
click at [544, 236] on div "Logitech MX 創意挑戰賽 投稿中：還有 大約 11 小時 總獎金： 139,280 139,280 TWD 最高獎金： --" at bounding box center [563, 304] width 198 height 145
click at [559, 265] on div "Logitech MX 創意挑戰賽" at bounding box center [563, 260] width 180 height 39
click at [557, 254] on link "Logitech MX 創意挑戰賽" at bounding box center [563, 252] width 180 height 22
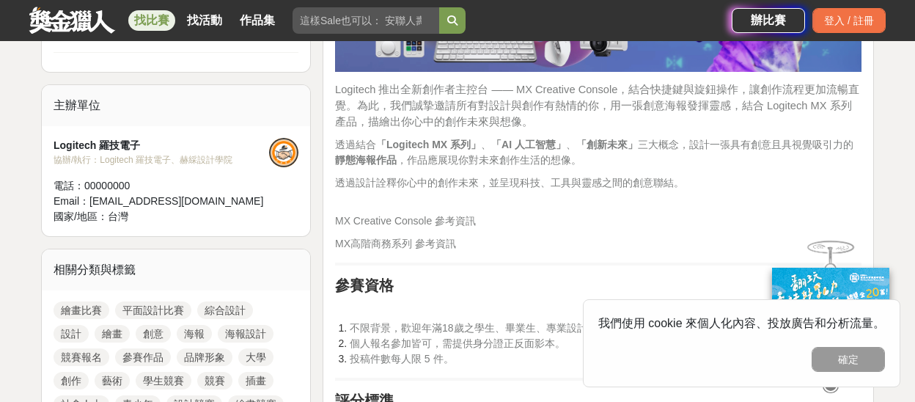
scroll to position [882, 0]
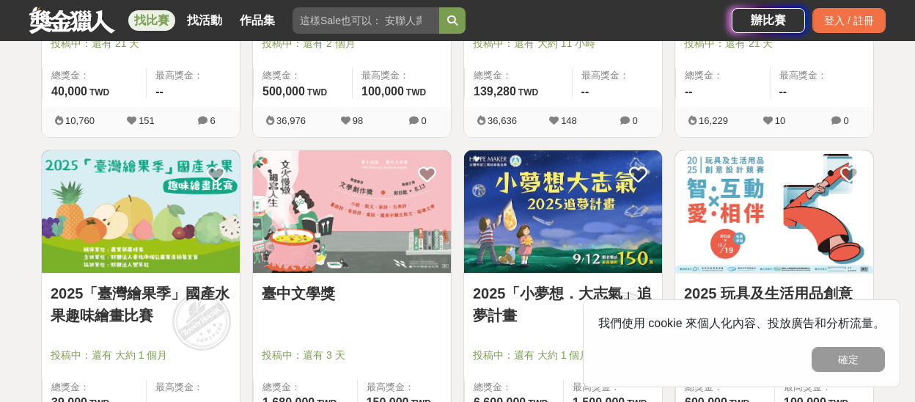
scroll to position [816, 0]
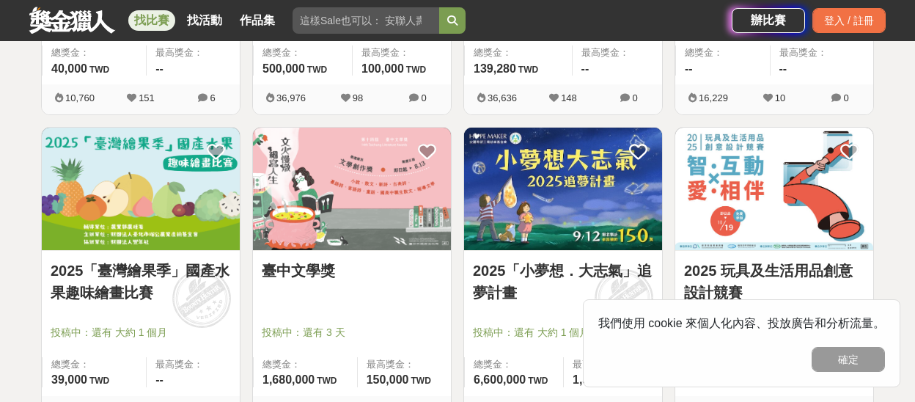
click at [560, 191] on img at bounding box center [563, 189] width 198 height 122
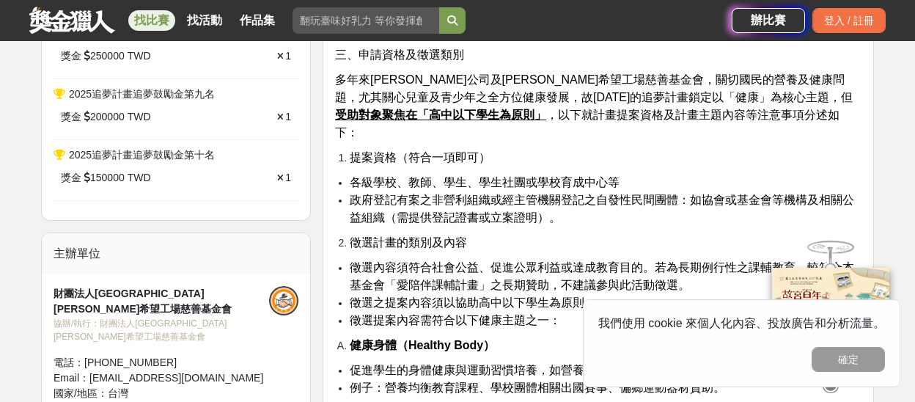
scroll to position [880, 0]
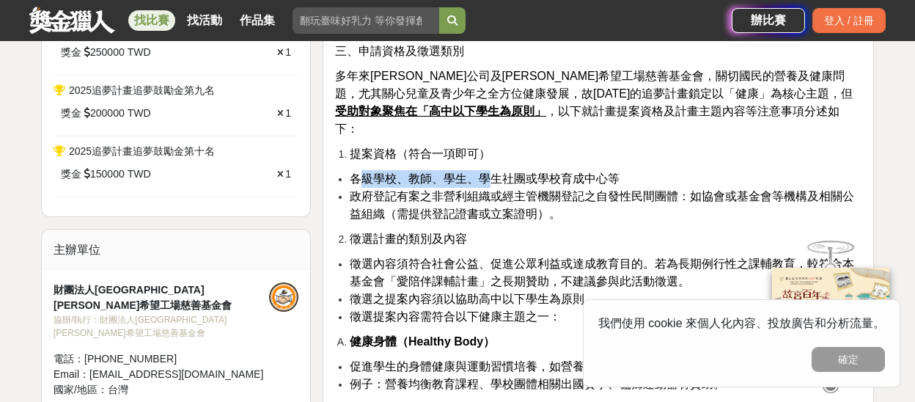
drag, startPoint x: 356, startPoint y: 138, endPoint x: 485, endPoint y: 136, distance: 129.1
click at [485, 172] on span "各級學校、教師、學生、學生社團或學校育成中心等" at bounding box center [485, 178] width 270 height 12
drag, startPoint x: 500, startPoint y: 199, endPoint x: 503, endPoint y: 206, distance: 7.9
click at [503, 230] on li "徵選計畫的類別及內容" at bounding box center [606, 239] width 512 height 18
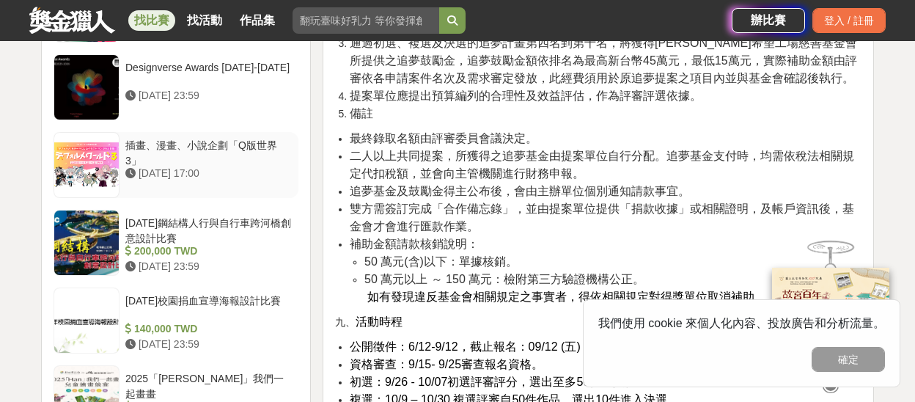
scroll to position [2346, 0]
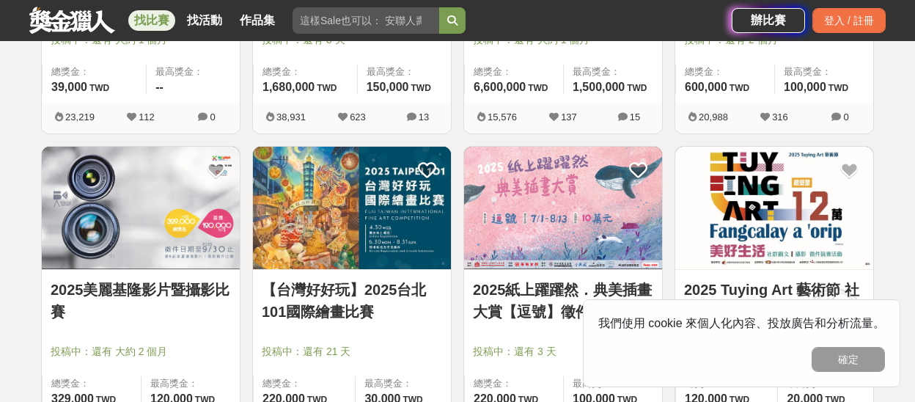
scroll to position [1109, 0]
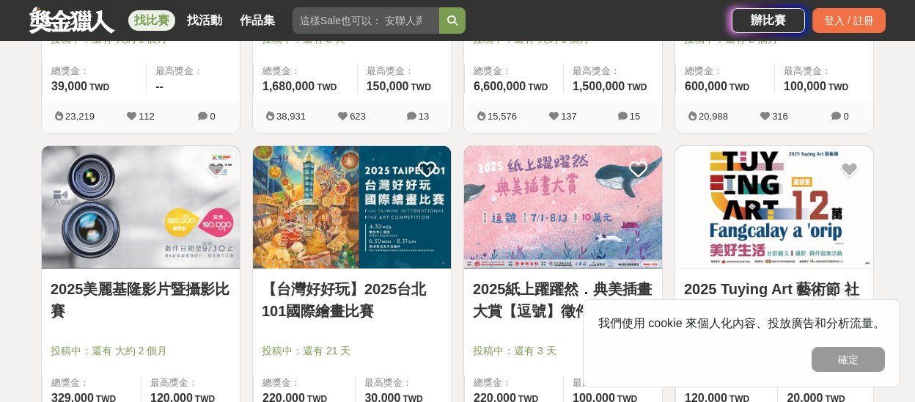
click at [179, 188] on img at bounding box center [141, 207] width 198 height 122
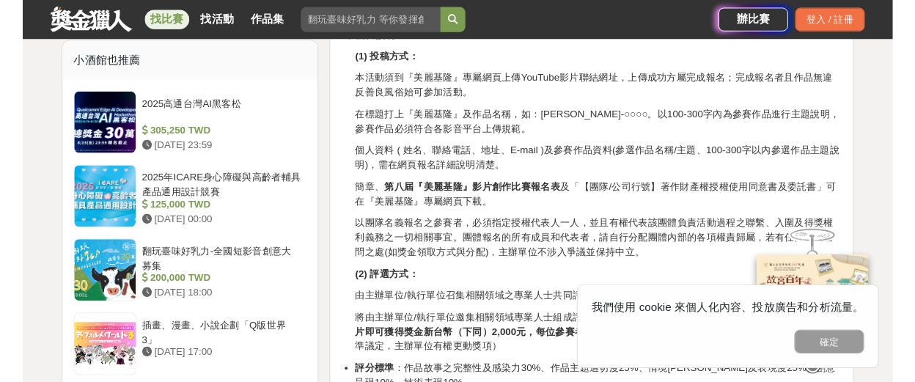
scroll to position [1393, 0]
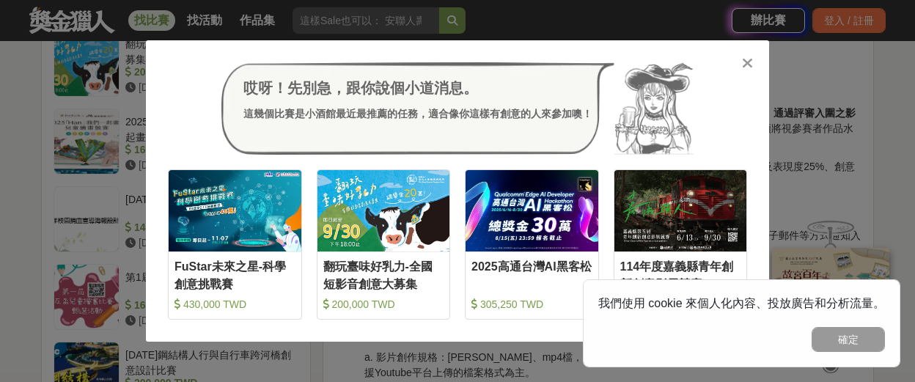
click at [745, 65] on icon at bounding box center [747, 63] width 11 height 15
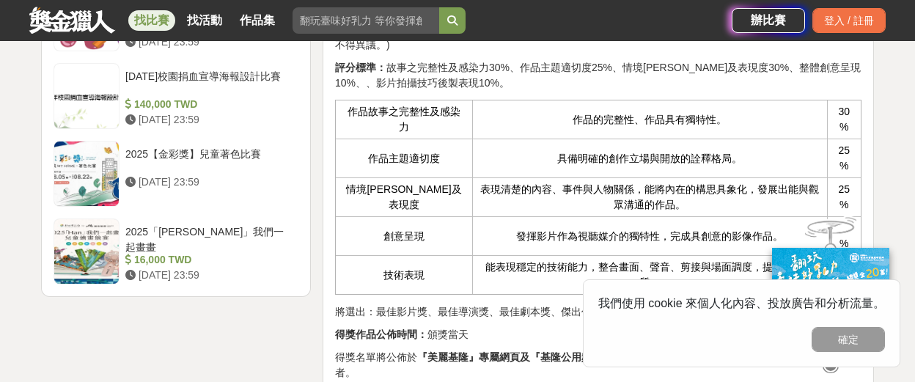
scroll to position [1980, 0]
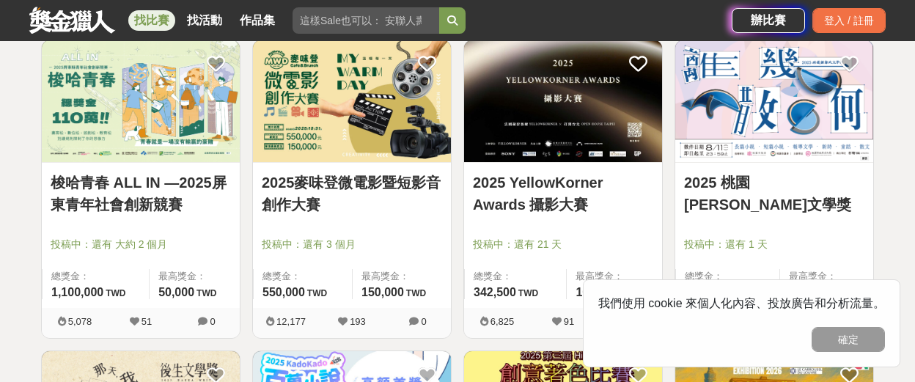
scroll to position [1549, 0]
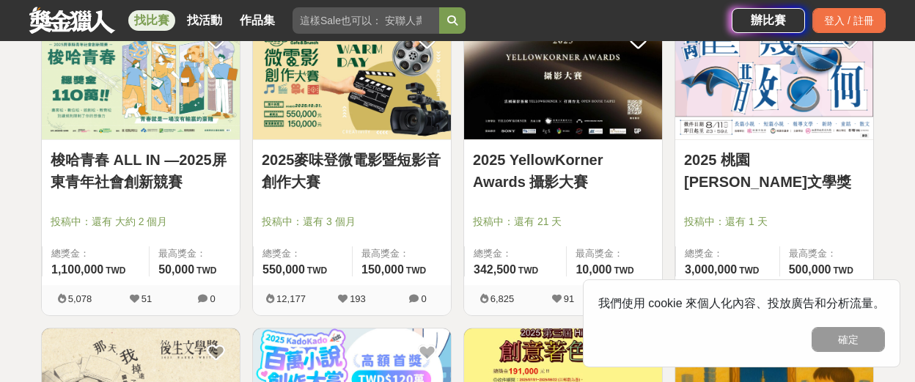
click at [545, 166] on link "2025 YellowKorner Awards 攝影大賽" at bounding box center [563, 171] width 180 height 44
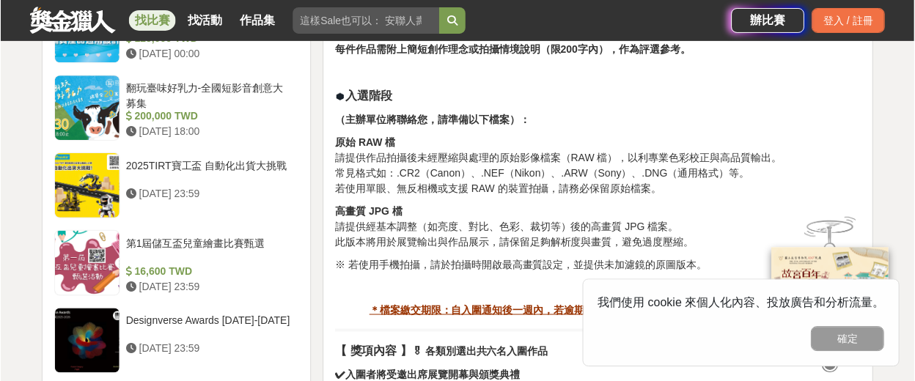
scroll to position [1466, 0]
